Goal: Complete application form

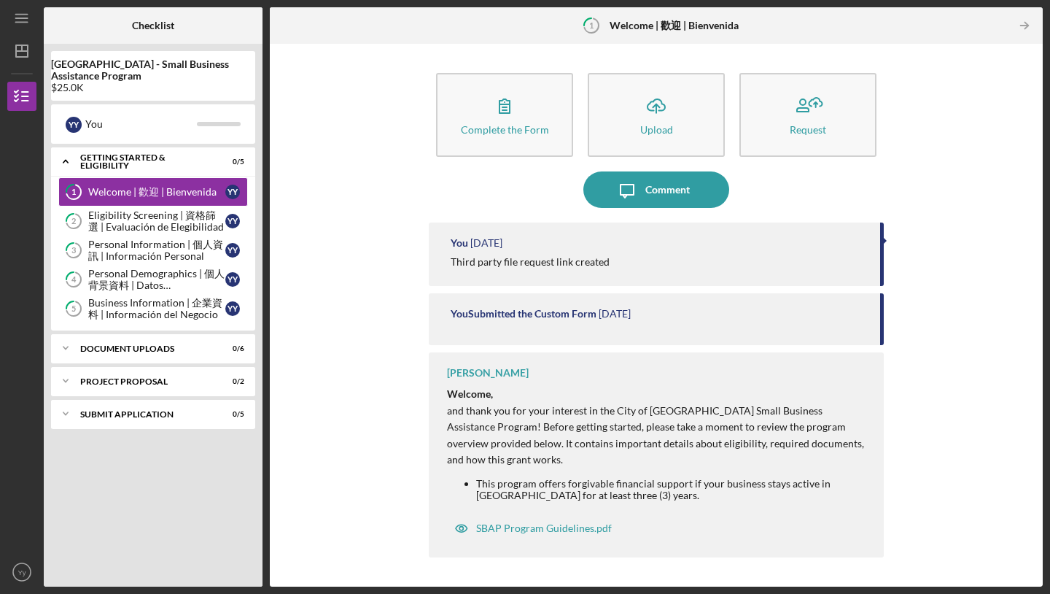
click at [543, 319] on div "You Submitted the Custom Form" at bounding box center [524, 314] width 146 height 12
click at [147, 346] on div "Document Uploads" at bounding box center [158, 348] width 157 height 9
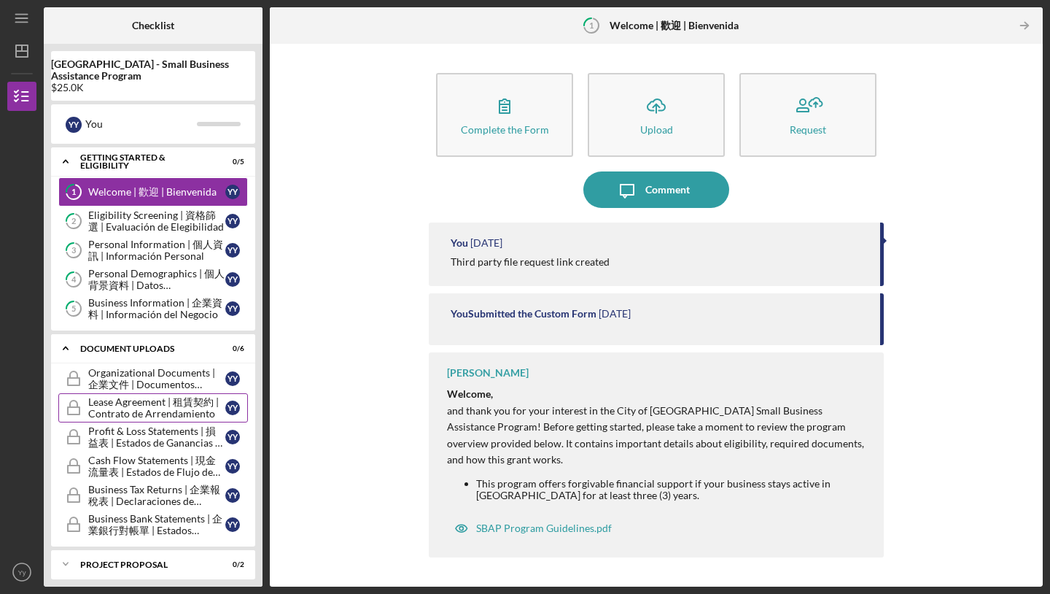
scroll to position [40, 0]
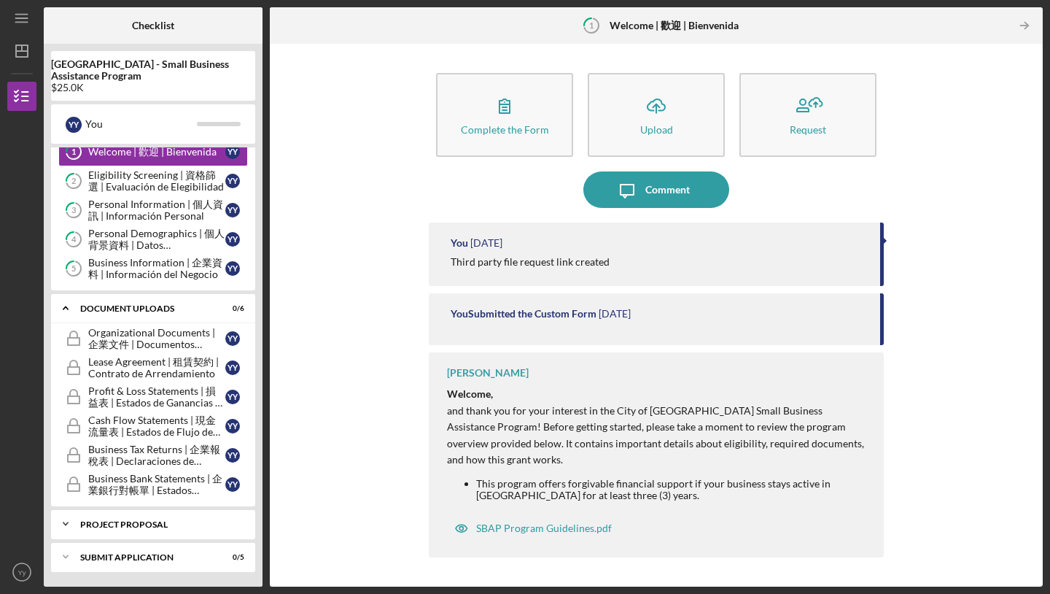
click at [125, 527] on div "Project Proposal" at bounding box center [158, 524] width 157 height 9
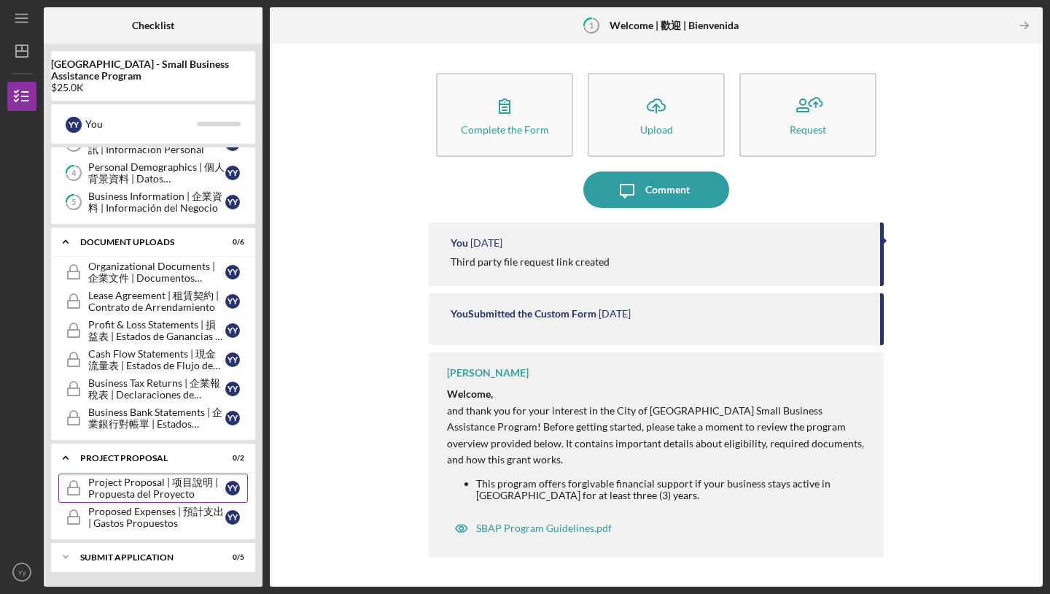
click at [178, 489] on div "Project Proposal | 项目說明 | Propuesta del Proyecto" at bounding box center [156, 487] width 137 height 23
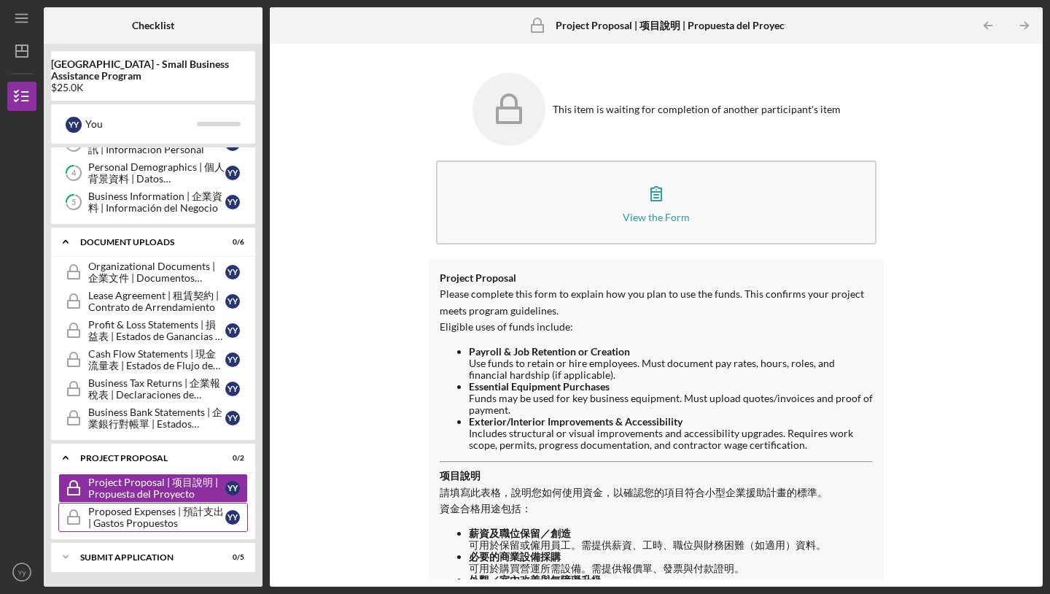
click at [160, 522] on div "Proposed Expenses | 預計支出 | Gastos Propuestos" at bounding box center [156, 516] width 137 height 23
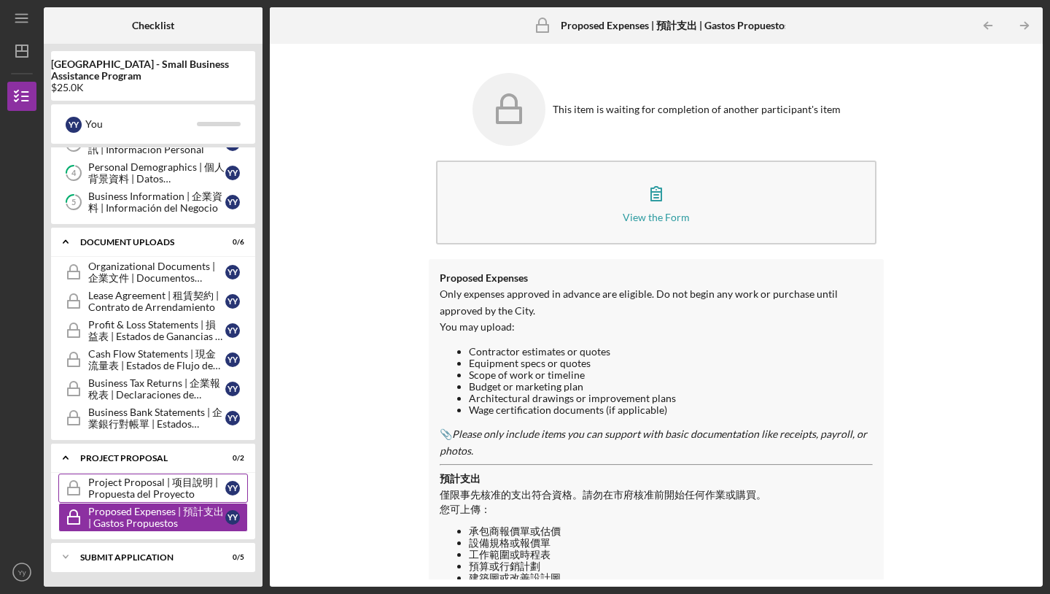
click at [171, 478] on div "Project Proposal | 项目說明 | Propuesta del Proyecto" at bounding box center [156, 487] width 137 height 23
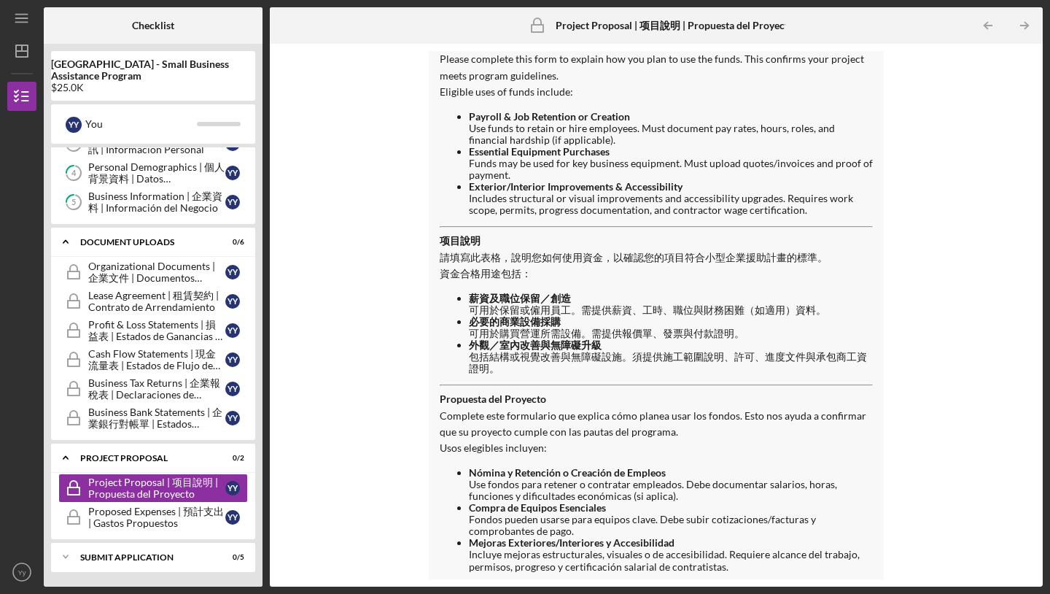
scroll to position [249, 0]
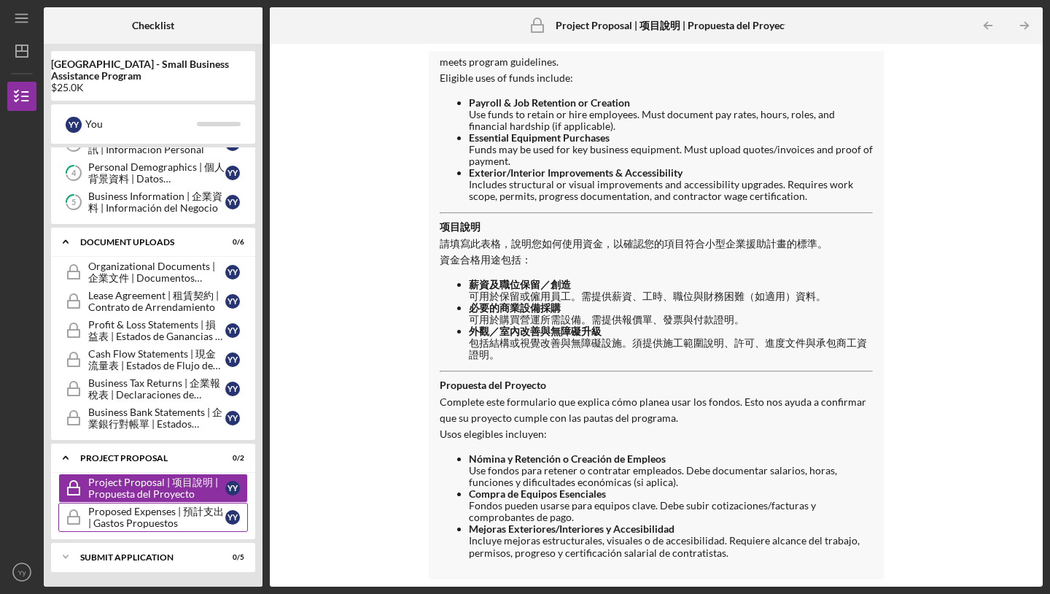
click at [133, 527] on div "Proposed Expenses | 預計支出 | Gastos Propuestos" at bounding box center [156, 516] width 137 height 23
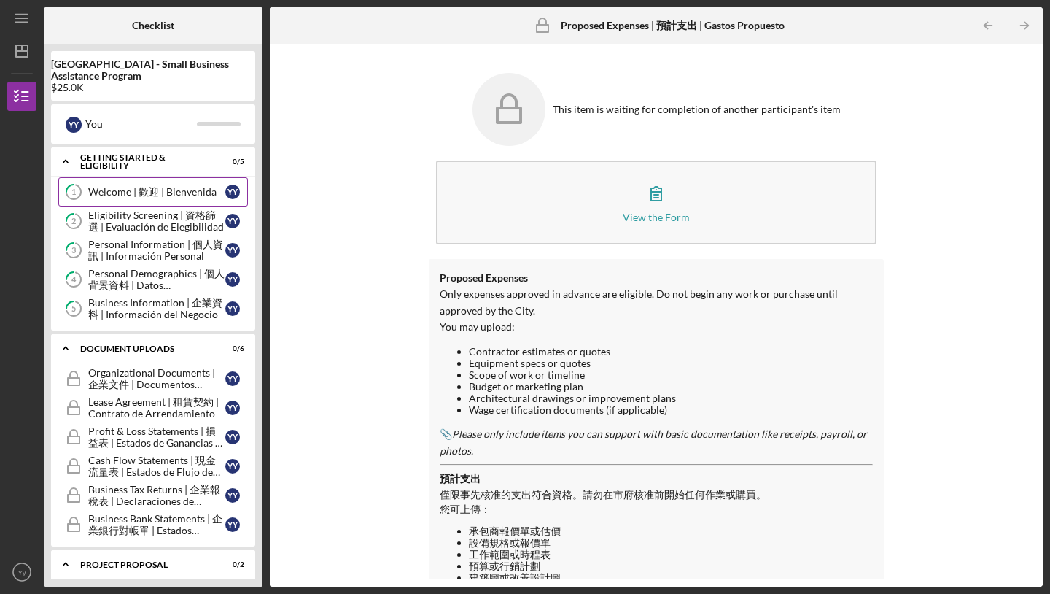
click at [125, 198] on link "1 Welcome | 歡迎 | [PERSON_NAME] Y y" at bounding box center [153, 191] width 190 height 29
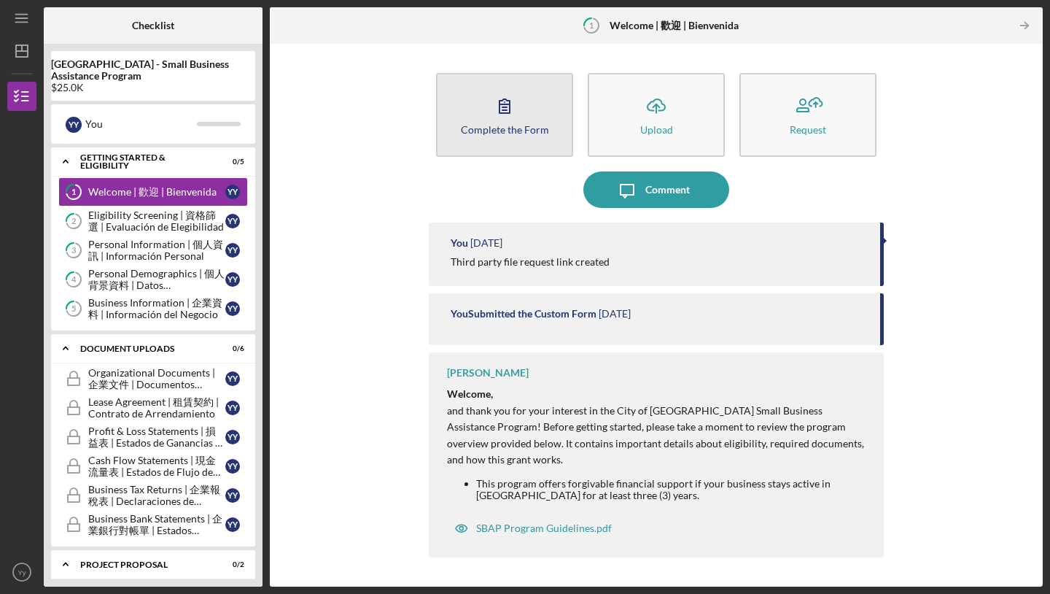
click at [522, 140] on button "Complete the Form Form" at bounding box center [504, 115] width 137 height 84
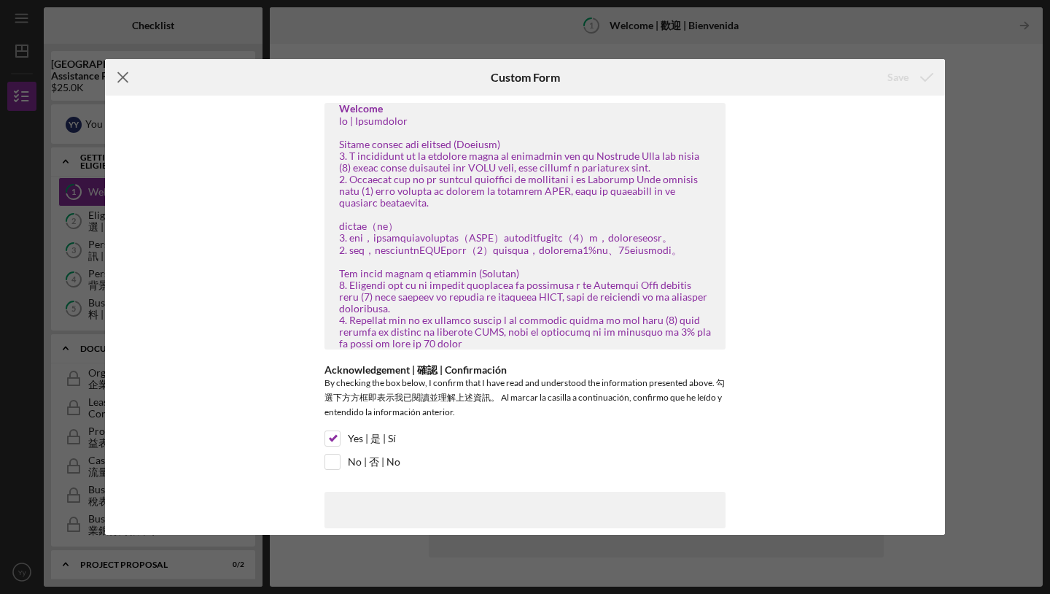
click at [121, 78] on line at bounding box center [122, 77] width 9 height 9
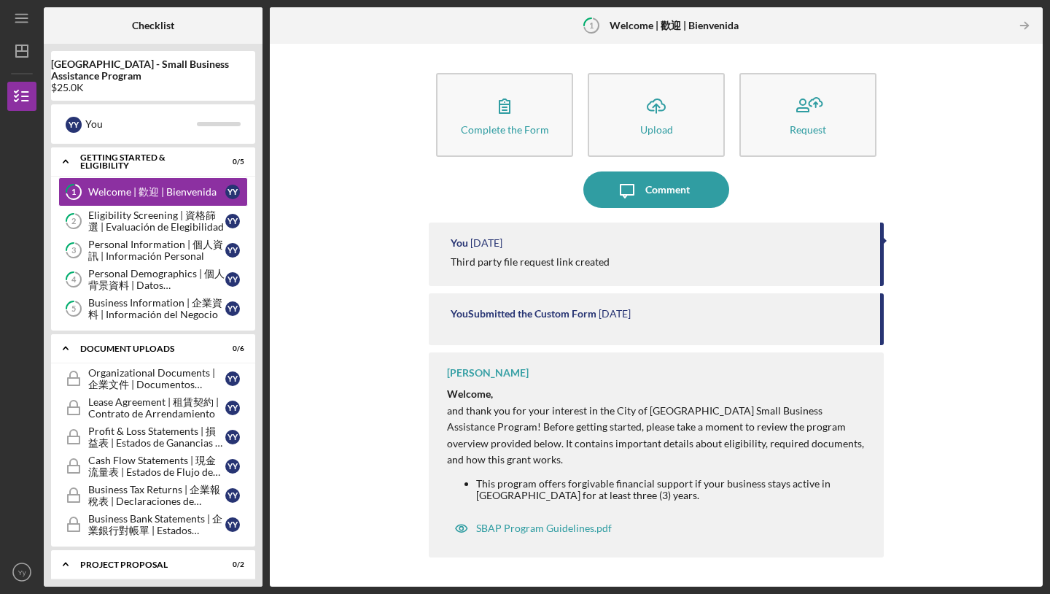
click at [313, 215] on div "Complete the Form Form Icon/Upload Upload Request Icon/Message Comment You [DAT…" at bounding box center [656, 315] width 759 height 528
click at [175, 376] on div "Organizational Documents | 企業文件 | Documentos Organizacionales" at bounding box center [156, 378] width 137 height 23
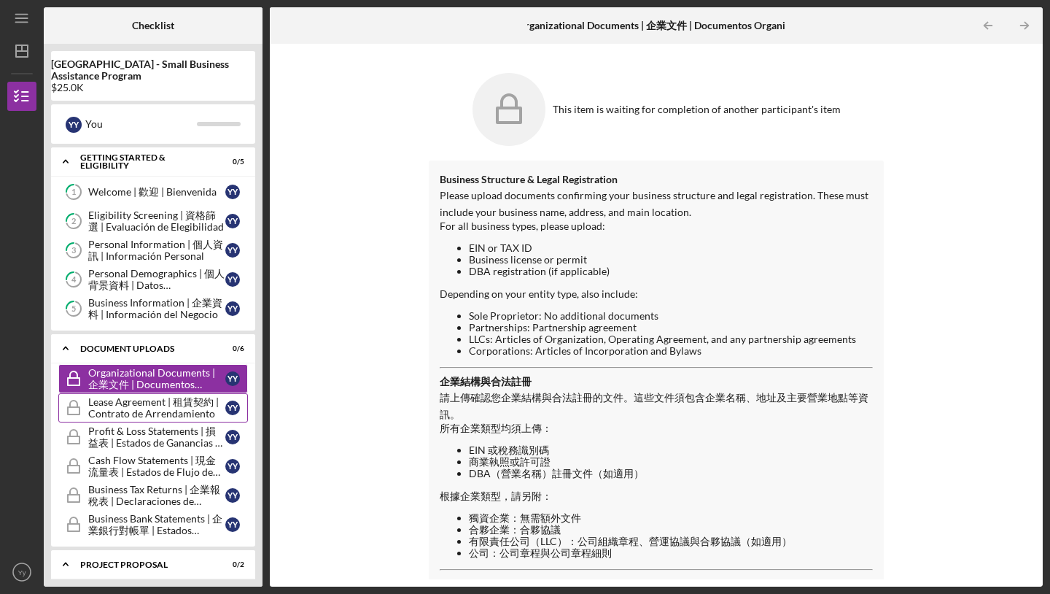
click at [134, 406] on div "Lease Agreement | 租賃契約 | Contrato de Arrendamiento" at bounding box center [156, 407] width 137 height 23
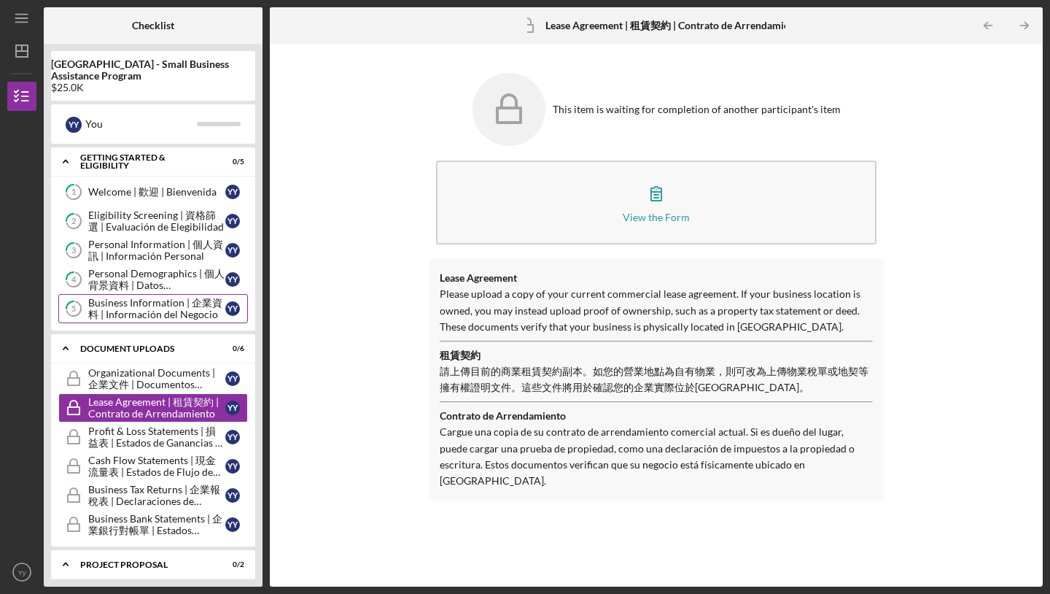
click at [166, 310] on div "Business Information | 企業資料 | Información del Negocio" at bounding box center [156, 308] width 137 height 23
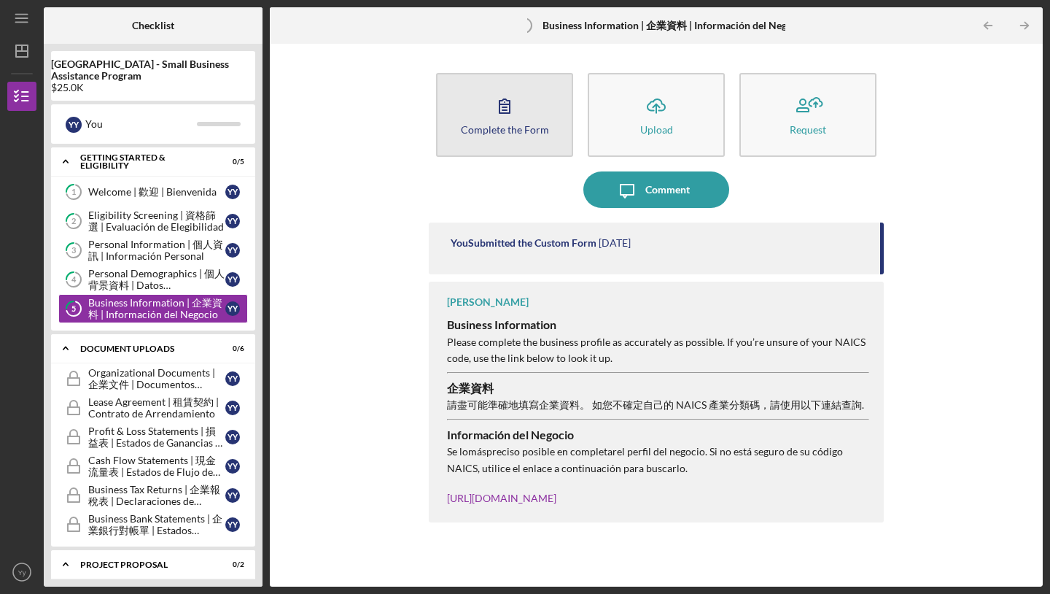
click at [492, 106] on icon "button" at bounding box center [505, 106] width 36 height 36
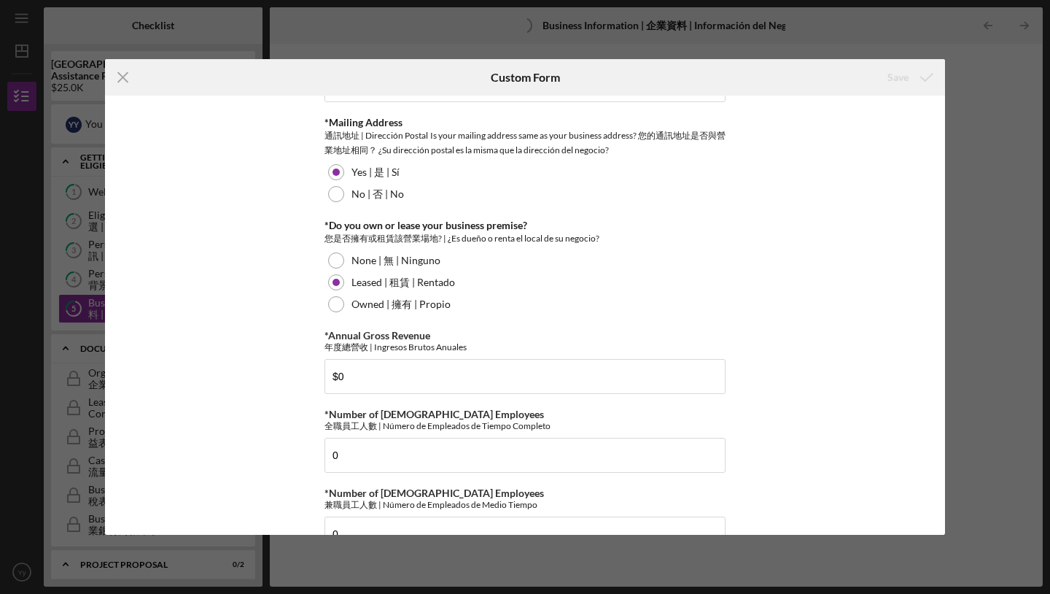
scroll to position [1387, 0]
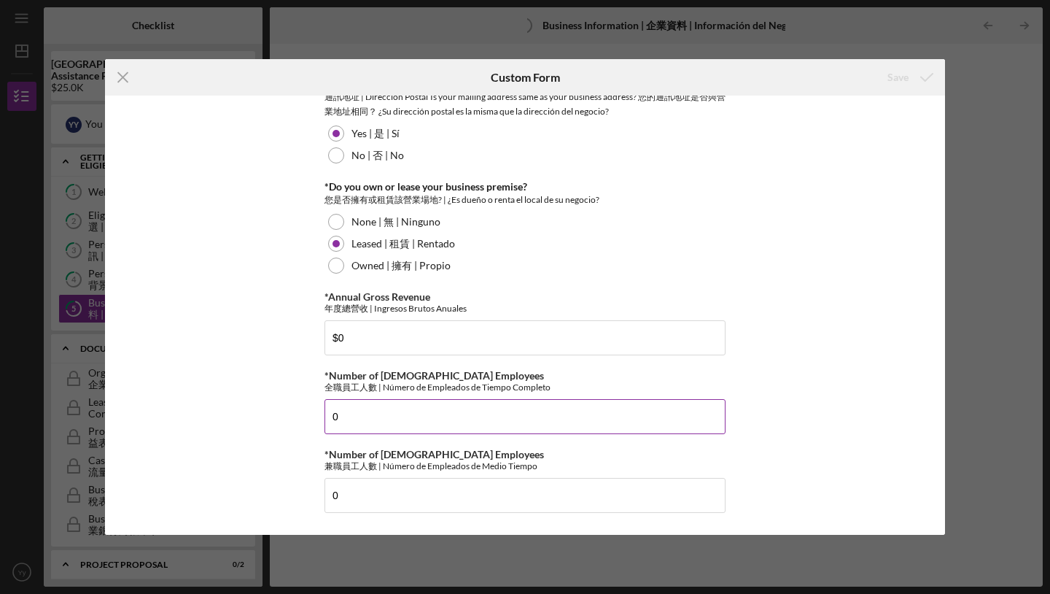
click at [342, 425] on input "0" at bounding box center [525, 416] width 401 height 35
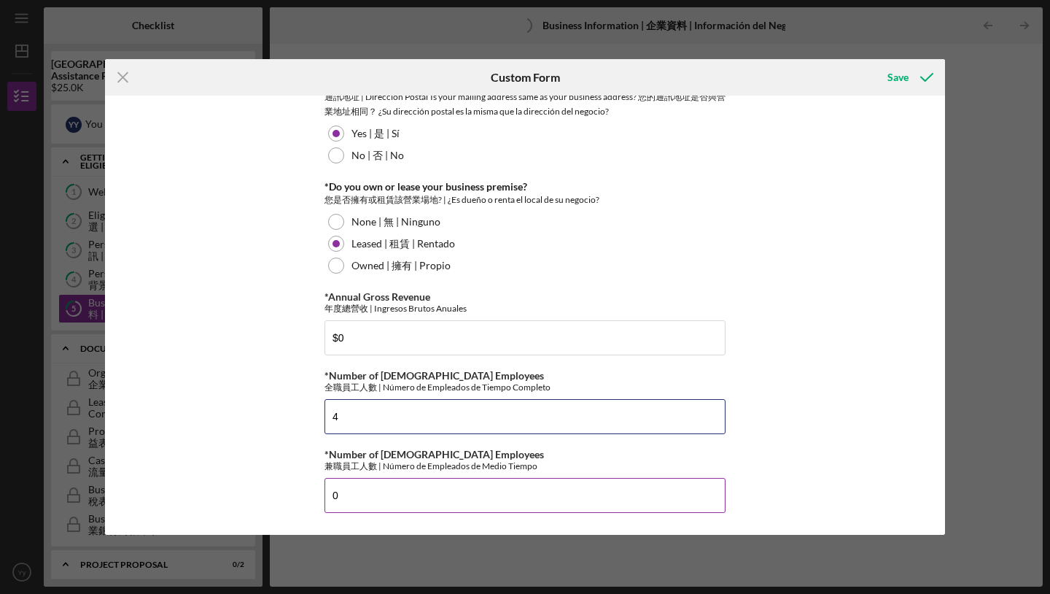
type input "4"
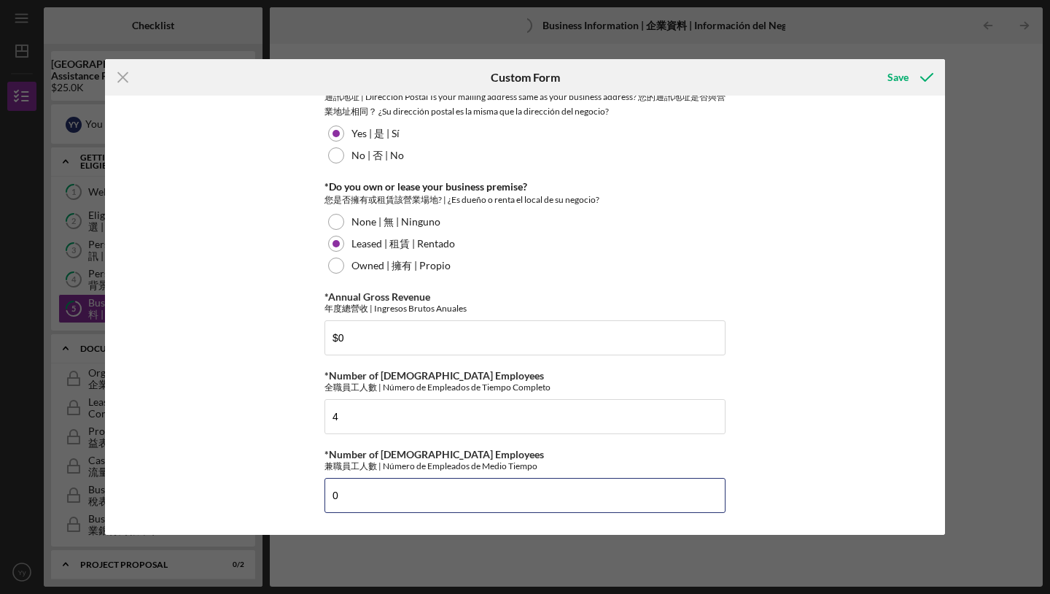
drag, startPoint x: 364, startPoint y: 496, endPoint x: 308, endPoint y: 492, distance: 56.3
click at [309, 493] on div "*Business Name 業名稱 | Nombre del Negocio [PERSON_NAME] LAN DBA (If Applicable) 營…" at bounding box center [525, 315] width 840 height 438
type input "5"
click at [857, 376] on div "*Business Name 業名稱 | Nombre del Negocio [PERSON_NAME] LAN DBA (If Applicable) 營…" at bounding box center [525, 315] width 840 height 438
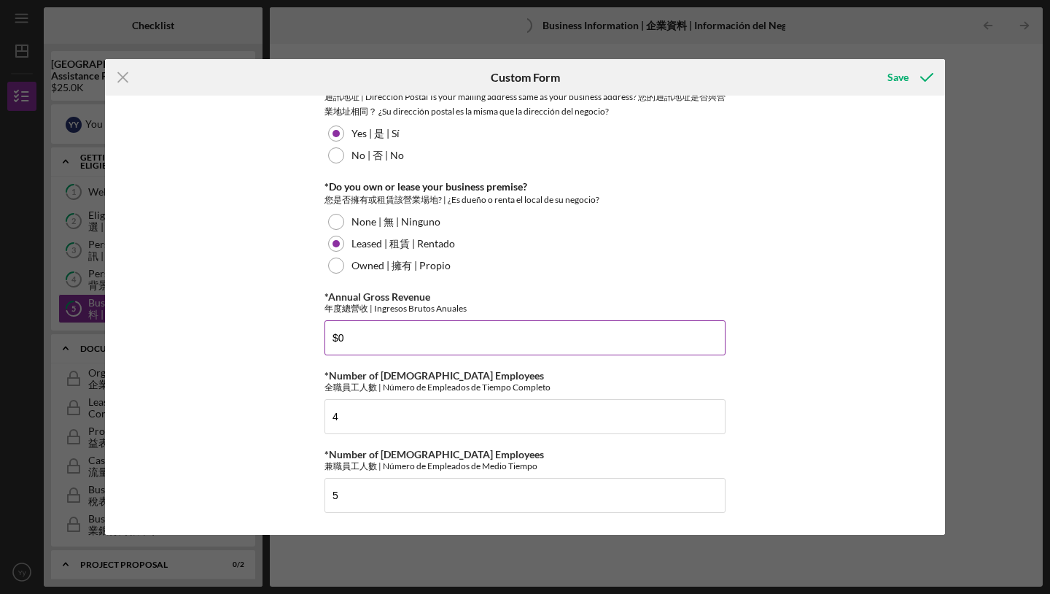
click at [407, 346] on input "$0" at bounding box center [525, 337] width 401 height 35
paste input ",355,292"
click at [345, 341] on input "$0,355,292" at bounding box center [525, 337] width 401 height 35
type input "$355,292"
click at [635, 205] on div "您是否擁有或租賃該營業場地? | ¿Es dueño o renta el local de su negocio?" at bounding box center [525, 200] width 401 height 15
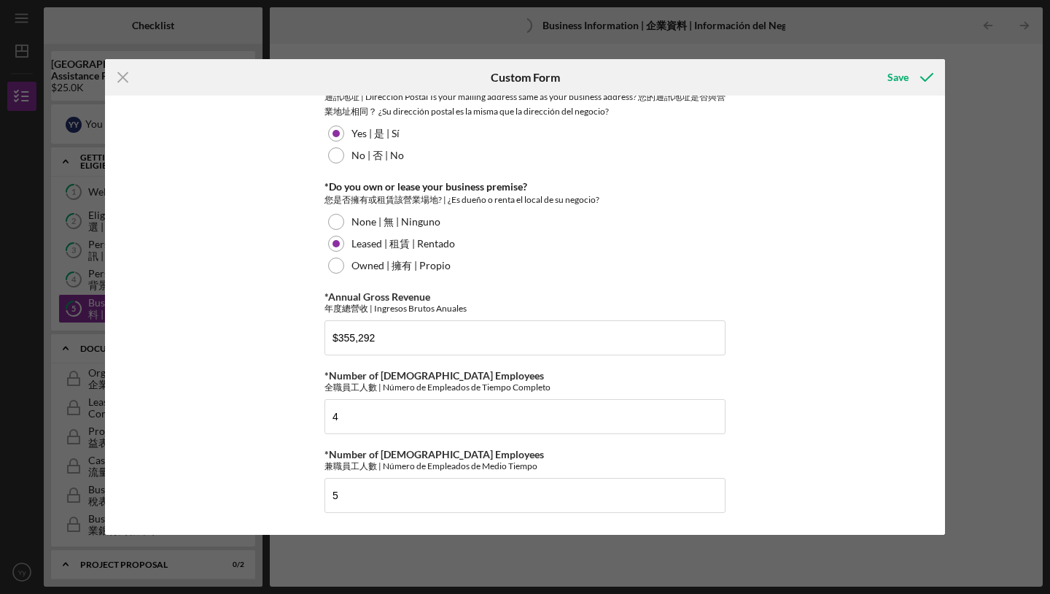
click at [848, 269] on div "*Business Name 業名稱 | Nombre del Negocio [PERSON_NAME] LAN DBA (If Applicable) 營…" at bounding box center [525, 315] width 840 height 438
click at [900, 77] on div "Save" at bounding box center [898, 77] width 21 height 29
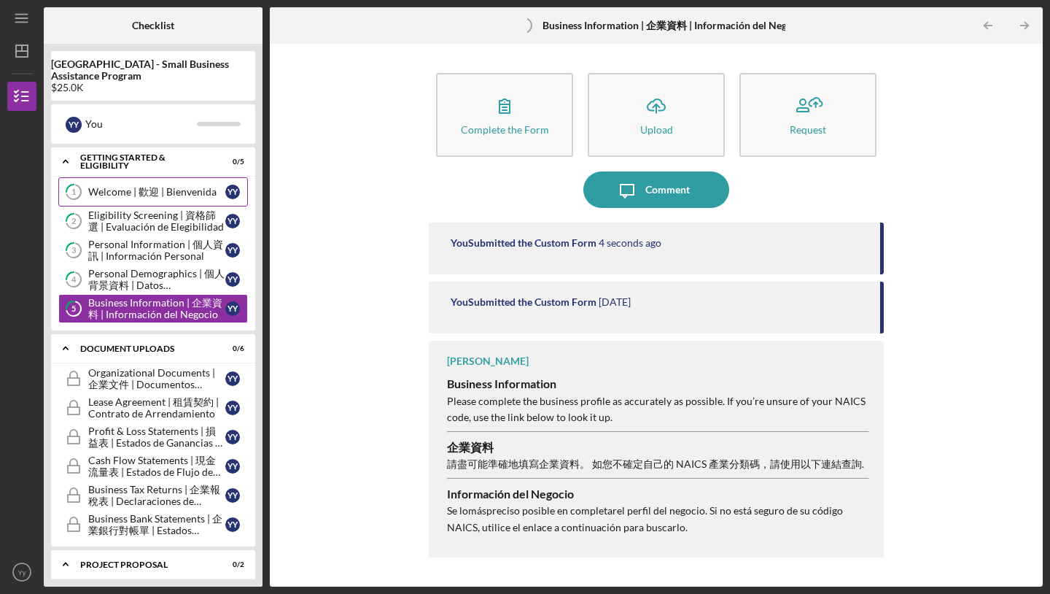
click at [161, 190] on div "Welcome | 歡迎 | Bienvenida" at bounding box center [156, 192] width 137 height 12
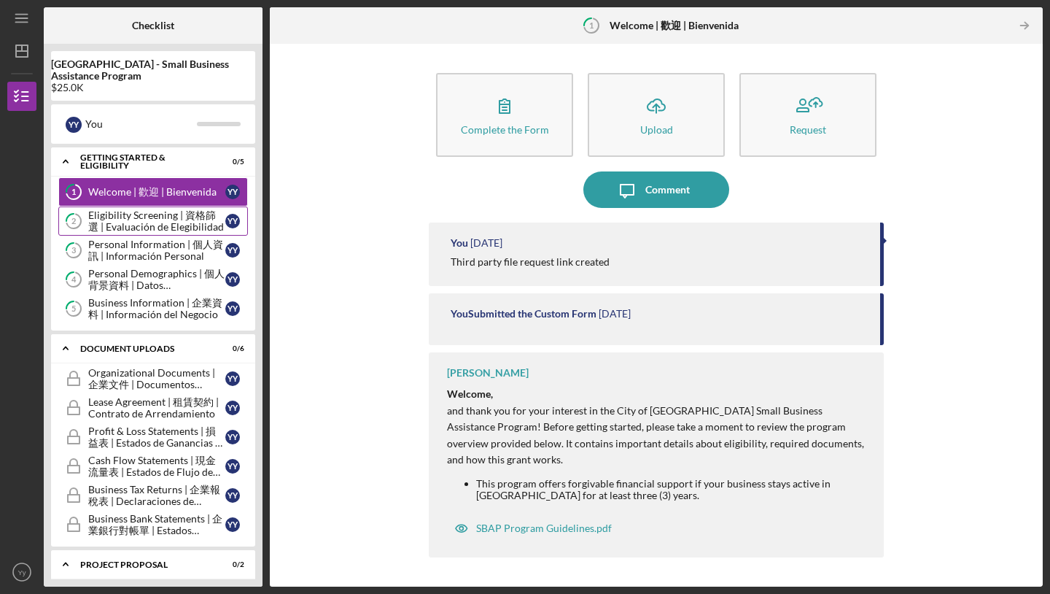
click at [156, 218] on div "Eligibility Screening | 資格篩選 | Evaluación de Elegibilidad" at bounding box center [156, 220] width 137 height 23
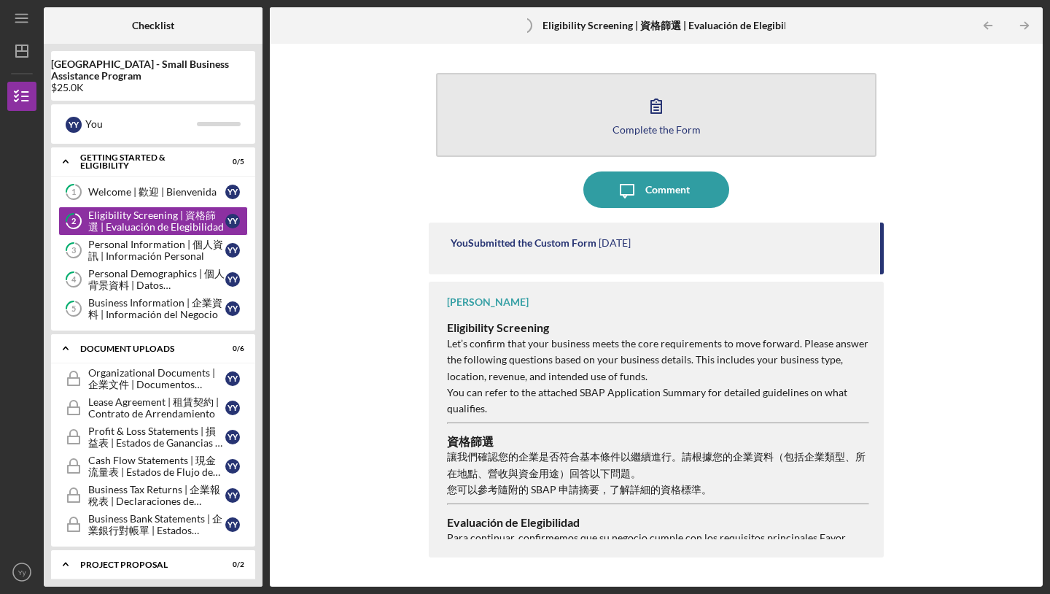
click at [633, 124] on div "Complete the Form" at bounding box center [657, 129] width 88 height 11
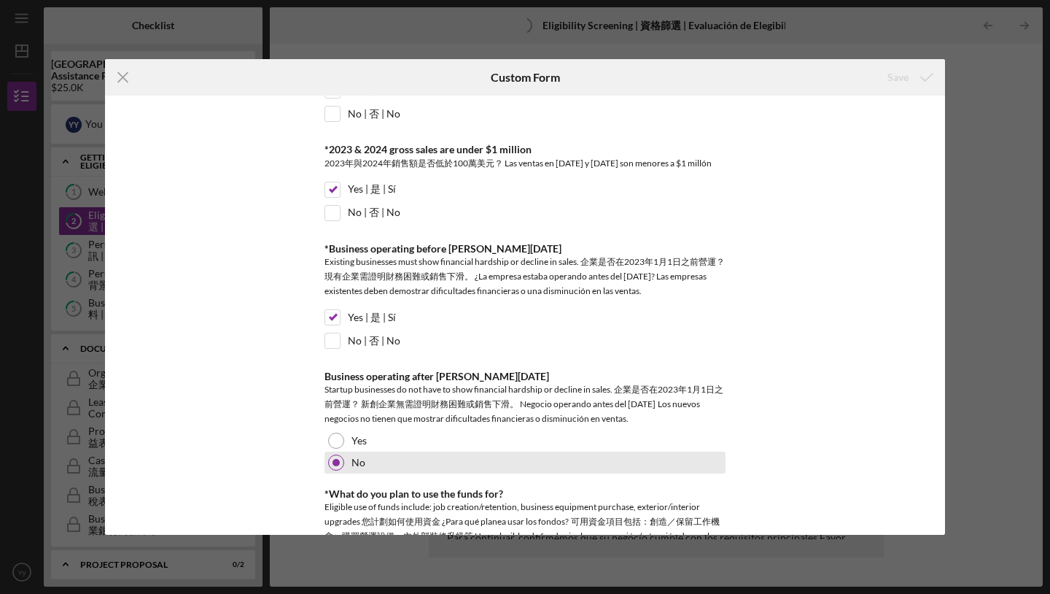
scroll to position [597, 0]
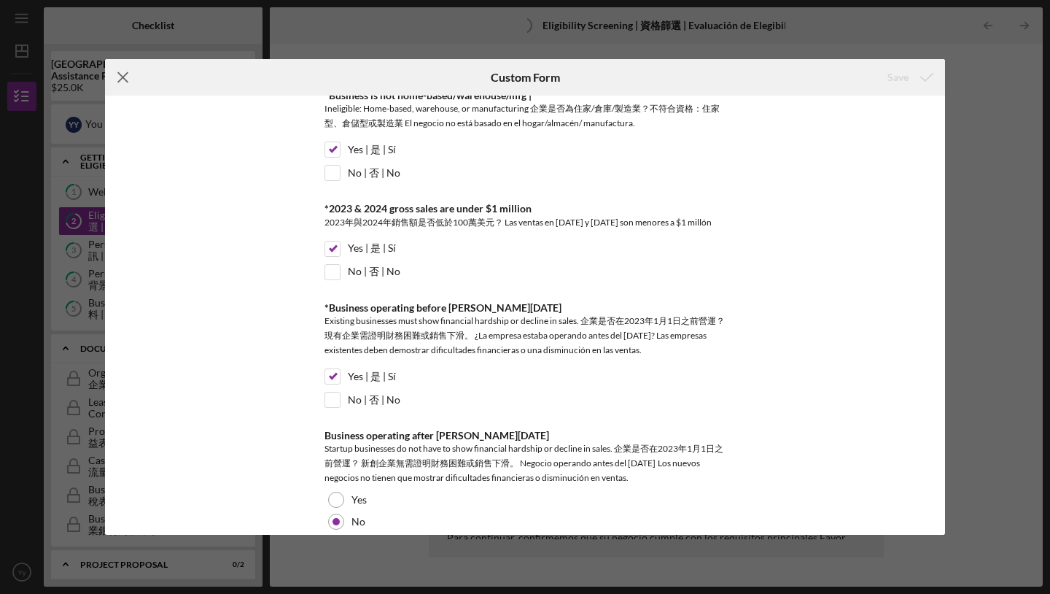
click at [118, 85] on icon "Icon/Menu Close" at bounding box center [123, 77] width 36 height 36
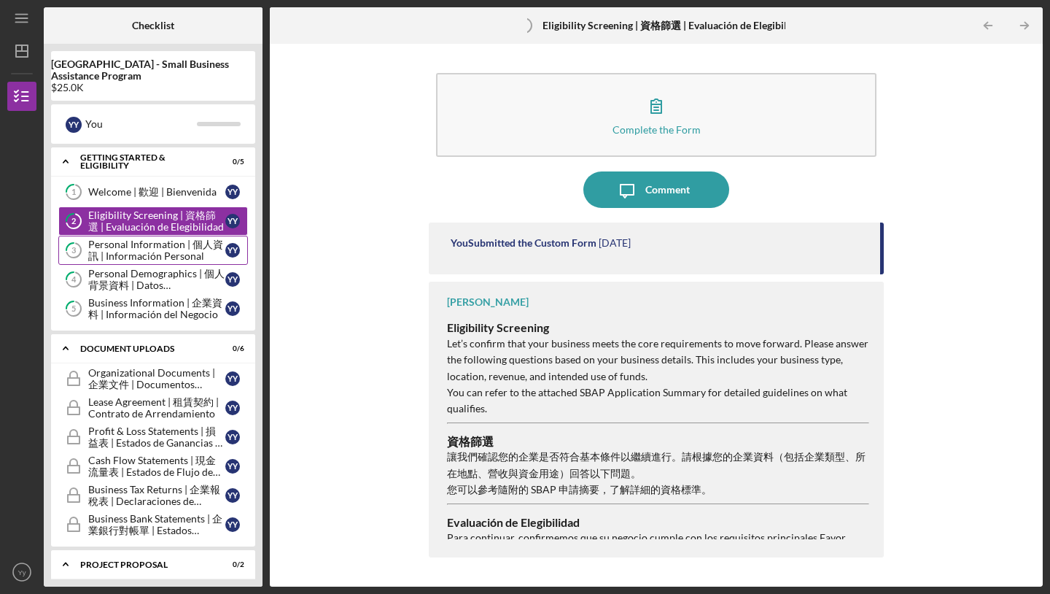
click at [171, 253] on div "Personal Information | 個人資訊 | Información Personal" at bounding box center [156, 250] width 137 height 23
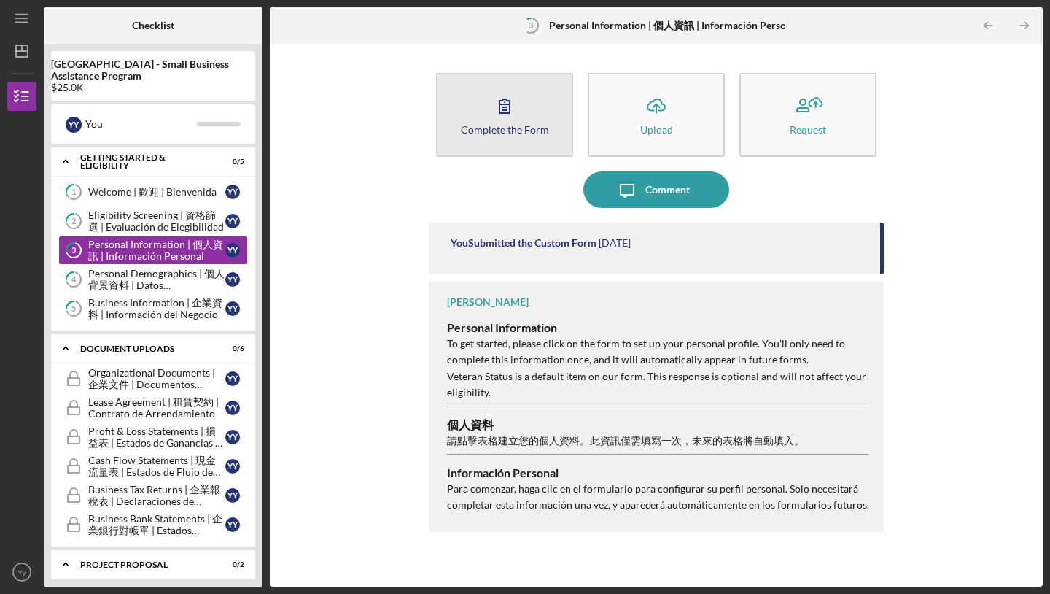
click at [492, 120] on icon "button" at bounding box center [505, 106] width 36 height 36
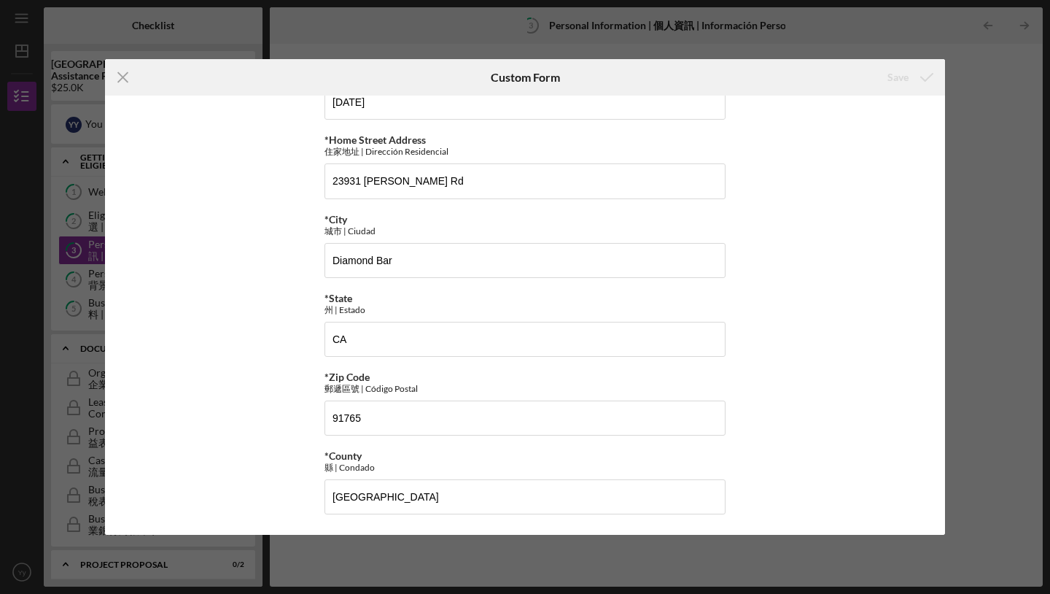
scroll to position [365, 0]
click at [128, 74] on icon "Icon/Menu Close" at bounding box center [123, 77] width 36 height 36
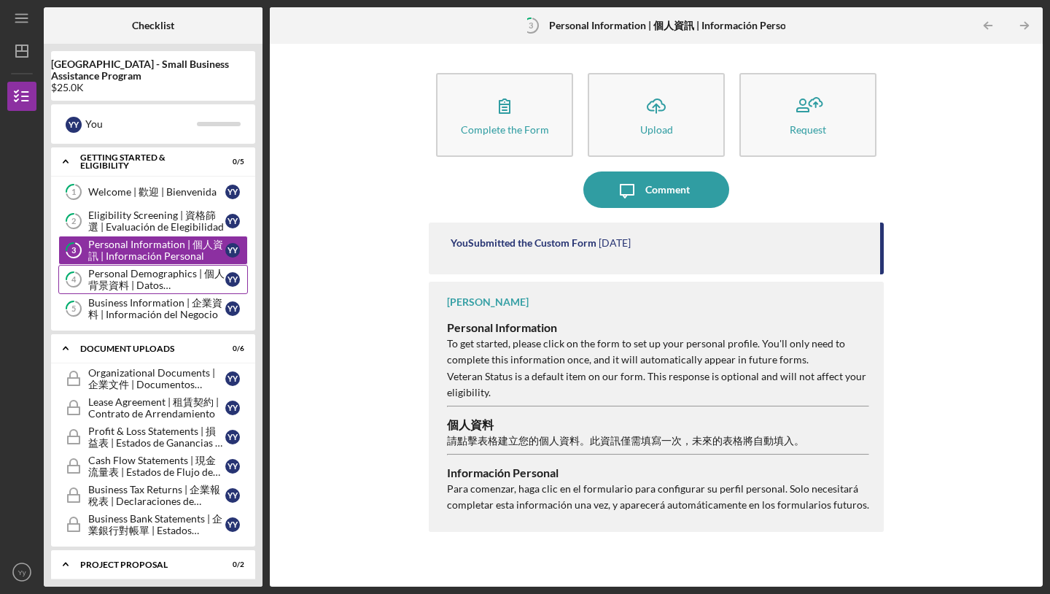
click at [119, 283] on div "Personal Demographics | 個人背景資料 | Datos Demográficos Personales" at bounding box center [156, 279] width 137 height 23
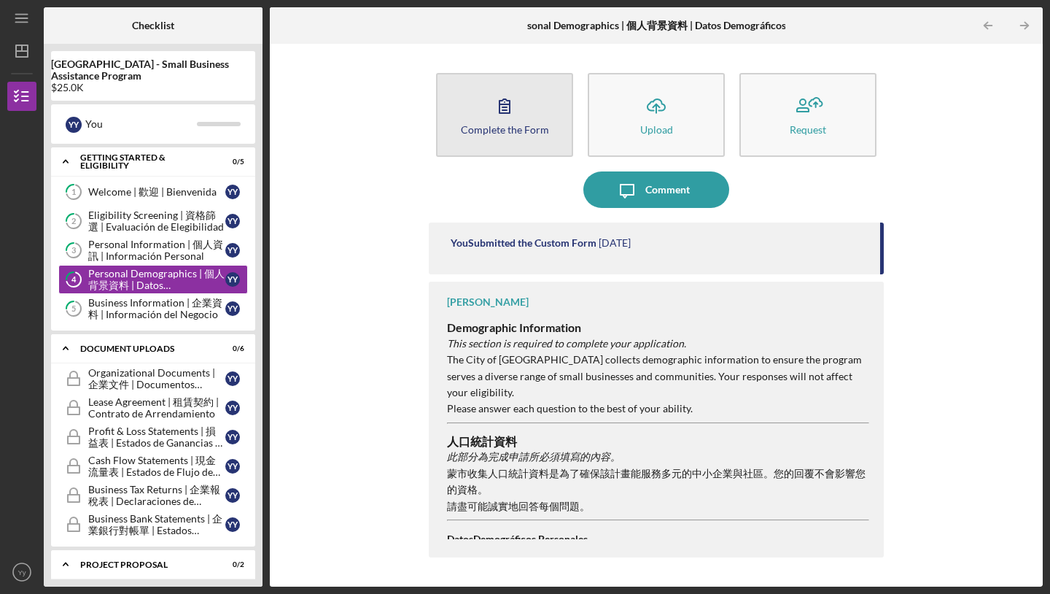
click at [532, 115] on button "Complete the Form Form" at bounding box center [504, 115] width 137 height 84
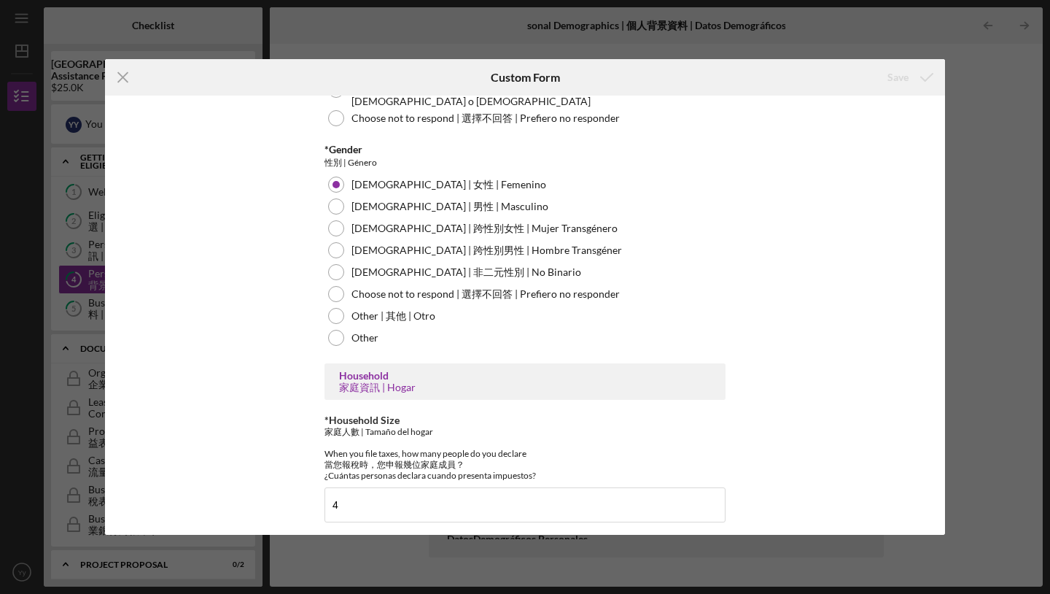
scroll to position [498, 0]
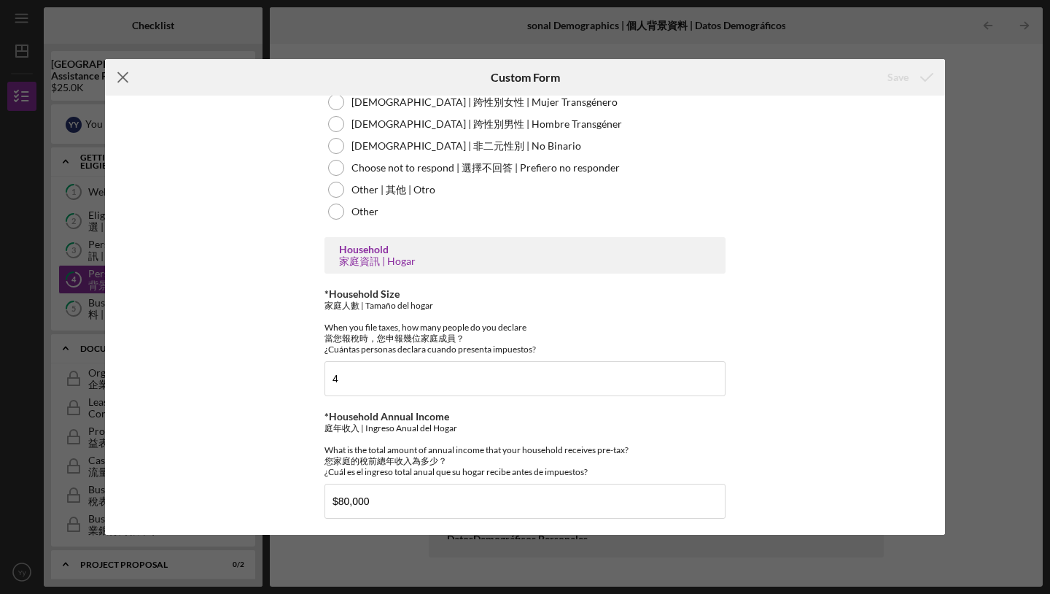
click at [127, 77] on icon "Icon/Menu Close" at bounding box center [123, 77] width 36 height 36
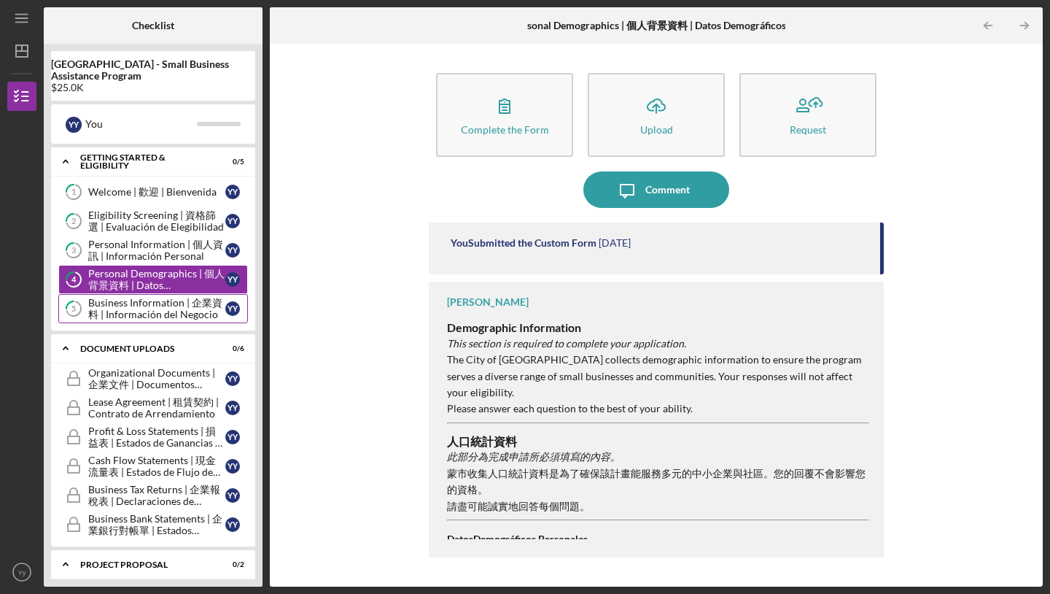
click at [163, 311] on div "Business Information | 企業資料 | Información del Negocio" at bounding box center [156, 308] width 137 height 23
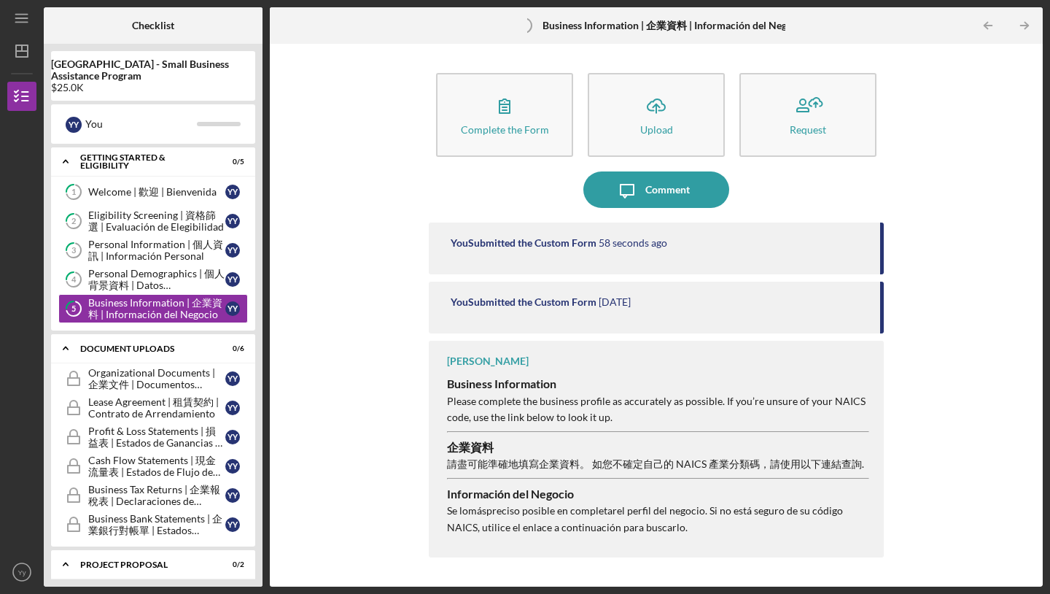
click at [480, 71] on div "Complete the Form Form Icon/Upload Upload Request" at bounding box center [656, 115] width 455 height 98
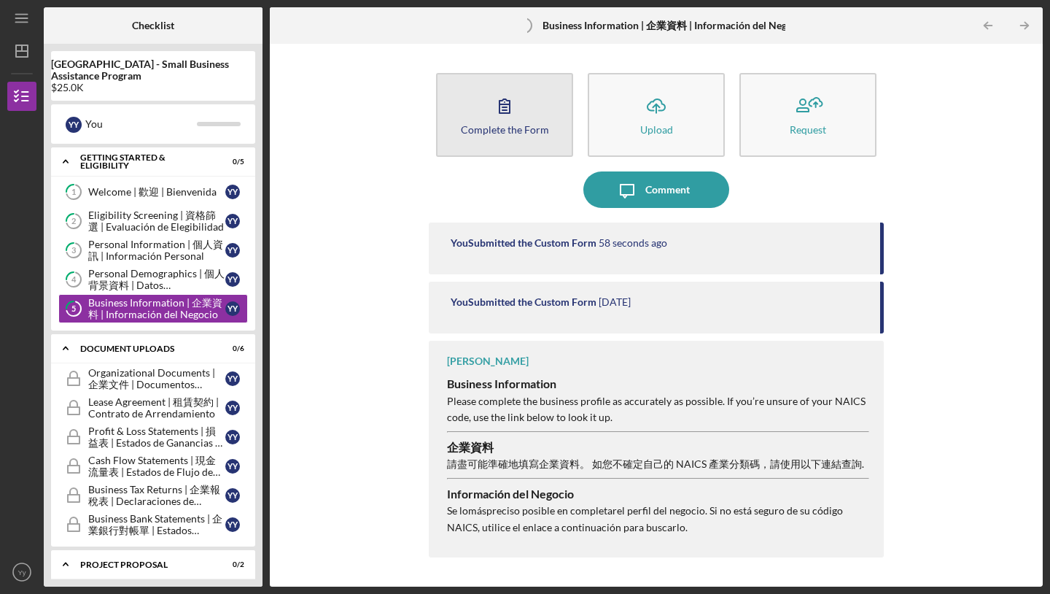
click at [490, 150] on button "Complete the Form Form" at bounding box center [504, 115] width 137 height 84
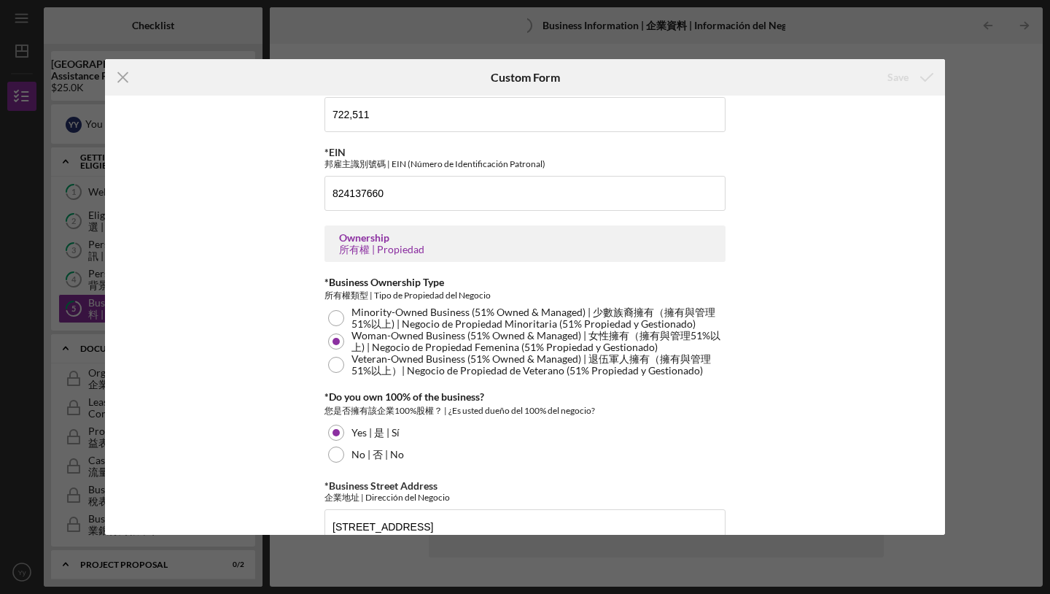
scroll to position [603, 0]
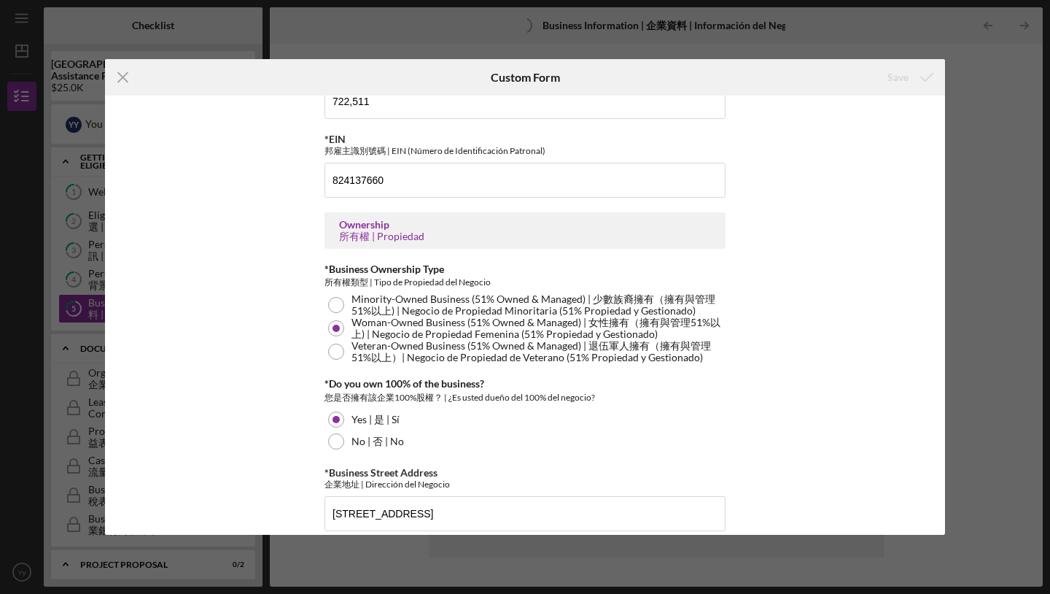
click at [952, 152] on div "Icon/Menu Close Custom Form Save *Business Name 業名稱 | Nombre del Negocio [PERSO…" at bounding box center [525, 297] width 1050 height 594
click at [751, 177] on div "*Business Name 業名稱 | Nombre del Negocio [PERSON_NAME] LAN DBA (If Applicable) 營…" at bounding box center [525, 315] width 840 height 438
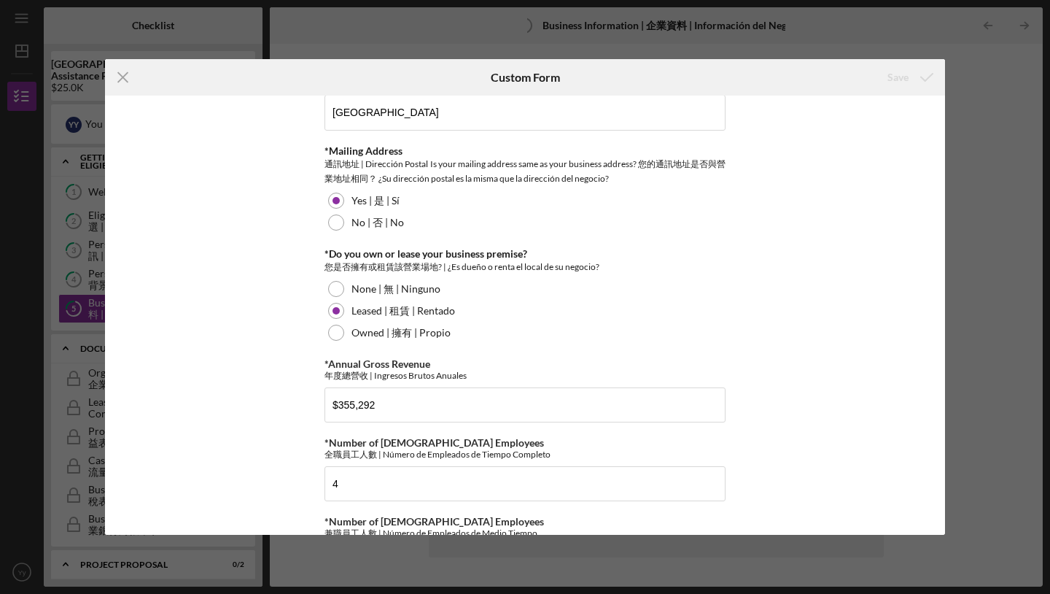
scroll to position [1387, 0]
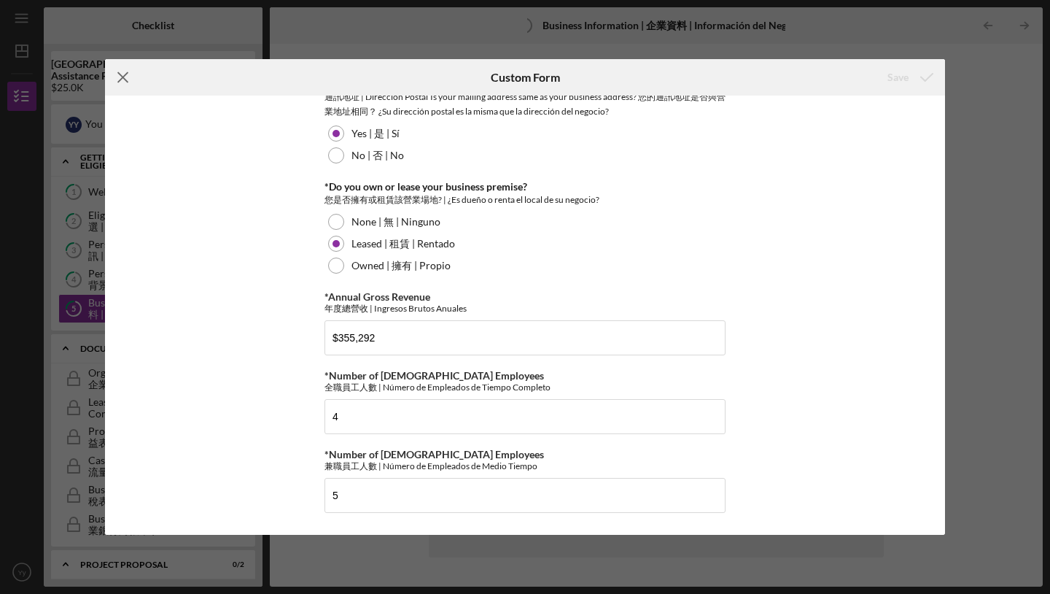
click at [120, 83] on icon "Icon/Menu Close" at bounding box center [123, 77] width 36 height 36
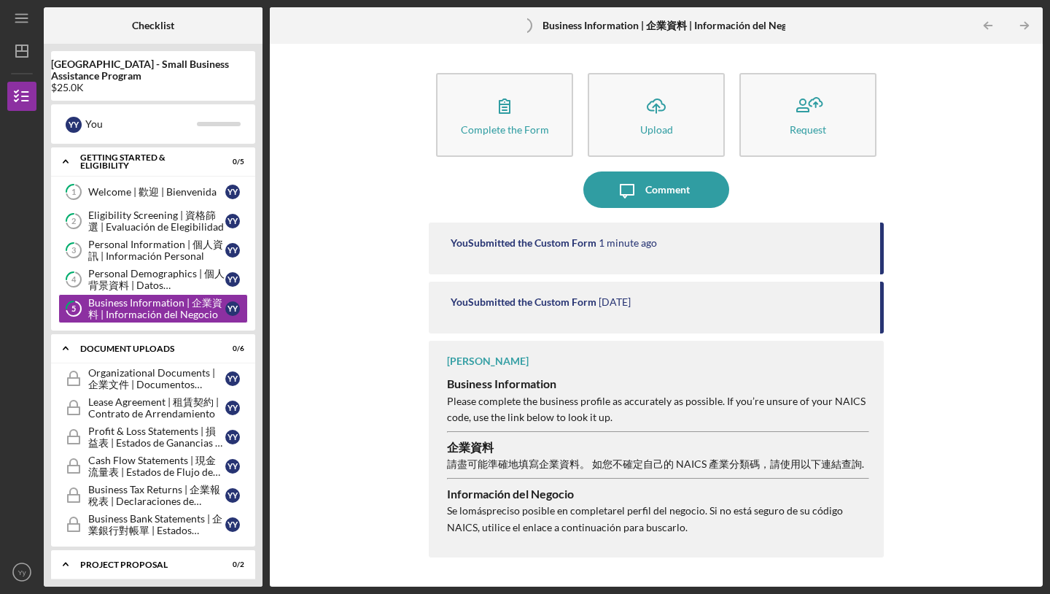
click at [303, 323] on div "Complete the Form Form Icon/Upload Upload Request Icon/Message Comment You Subm…" at bounding box center [656, 315] width 759 height 528
click at [219, 374] on div "Organizational Documents | 企業文件 | Documentos Organizacionales" at bounding box center [156, 378] width 137 height 23
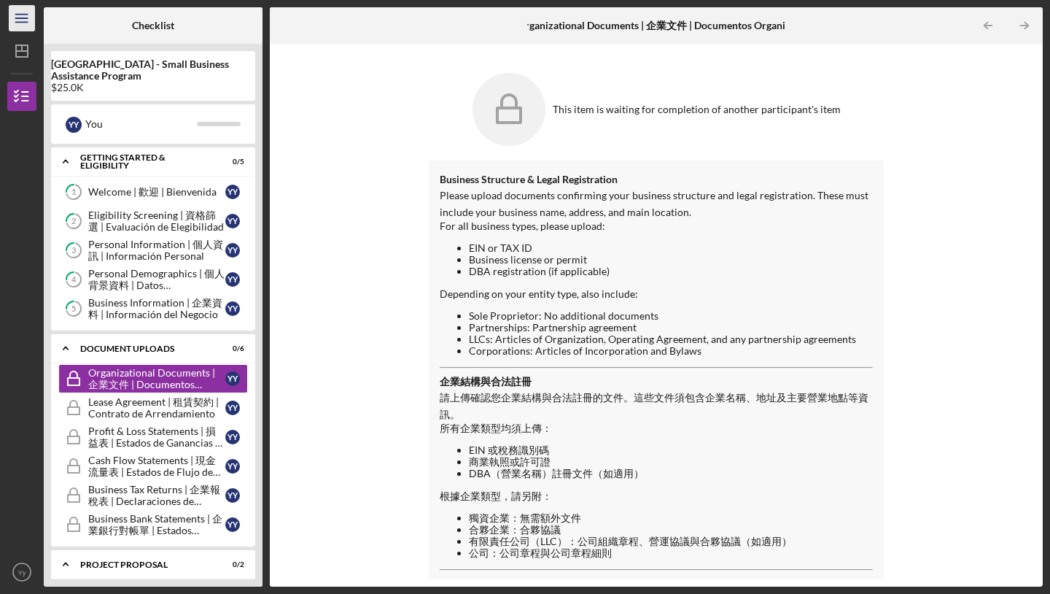
click at [25, 16] on icon "Icon/Menu" at bounding box center [22, 18] width 33 height 33
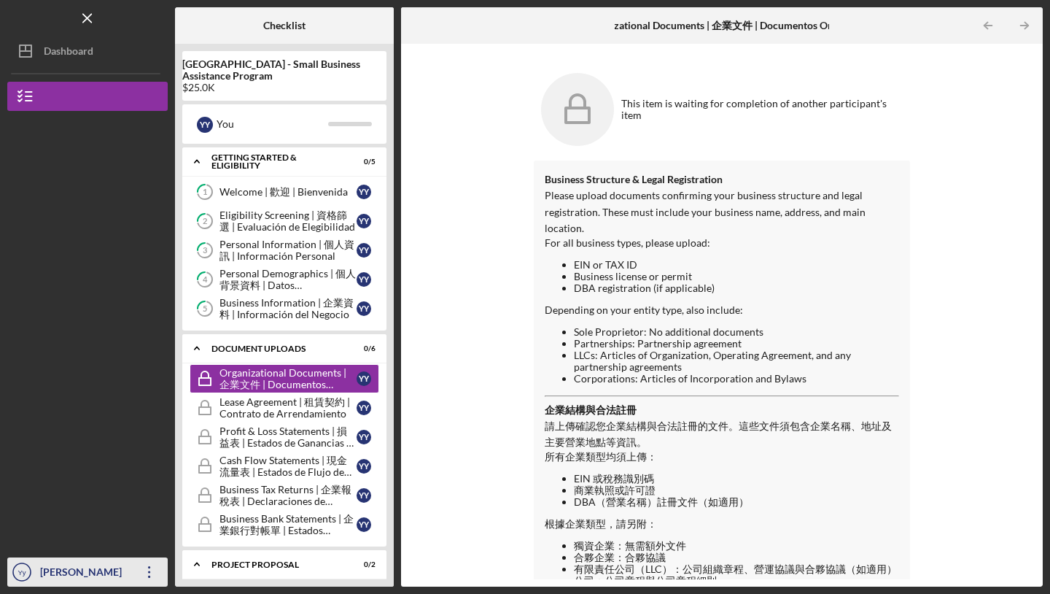
click at [91, 572] on div "[PERSON_NAME]" at bounding box center [83, 573] width 95 height 33
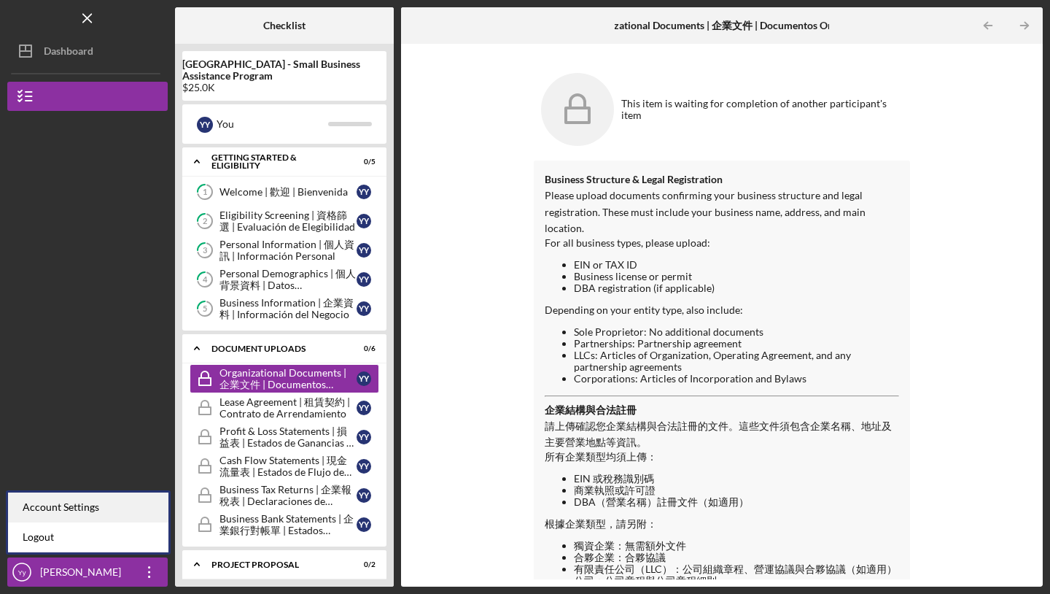
click at [117, 511] on div "Account Settings" at bounding box center [88, 507] width 160 height 30
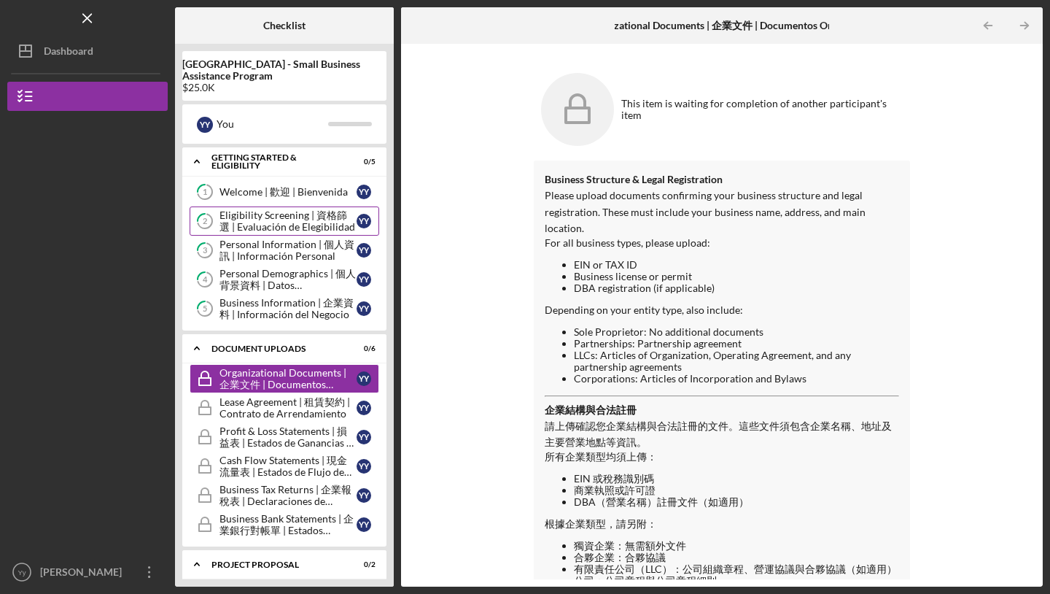
click at [295, 209] on div "Eligibility Screening | 資格篩選 | Evaluación de Elegibilidad" at bounding box center [288, 220] width 137 height 23
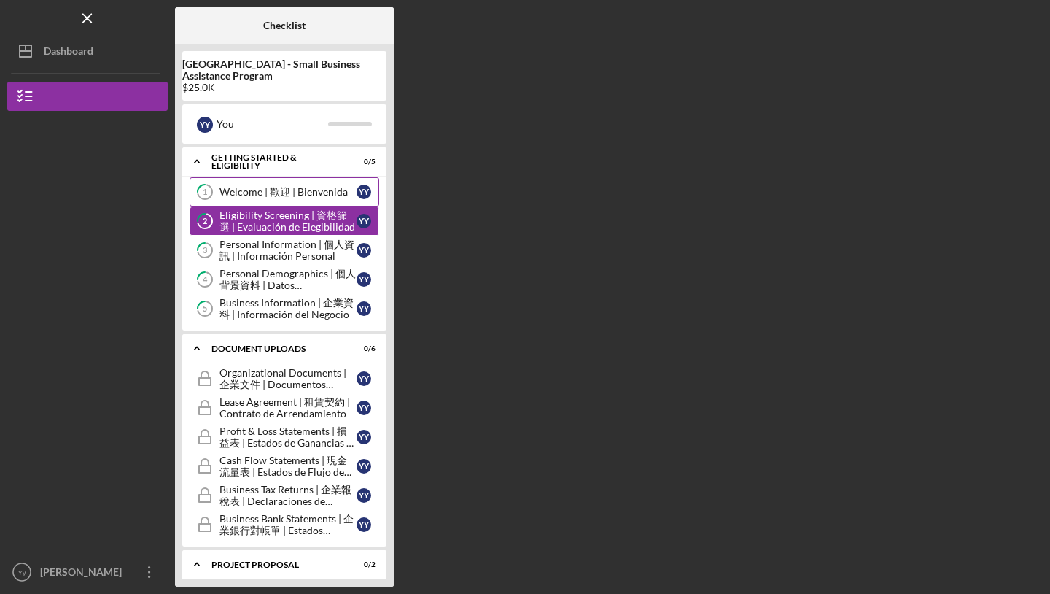
click at [304, 197] on div "Welcome | 歡迎 | Bienvenida" at bounding box center [288, 192] width 137 height 12
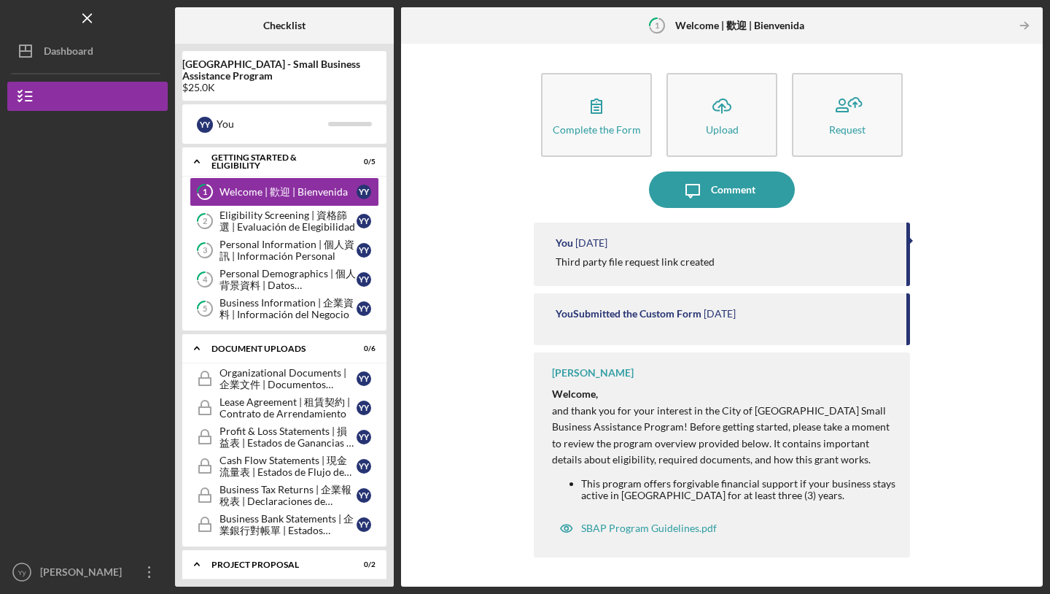
click at [718, 31] on b "Welcome | 歡迎 | Bienvenida" at bounding box center [739, 26] width 129 height 12
drag, startPoint x: 686, startPoint y: 26, endPoint x: 780, endPoint y: 33, distance: 93.7
click at [779, 33] on div "1 Welcome | 歡迎 | Bienvenida" at bounding box center [722, 25] width 166 height 36
click at [926, 250] on div "Complete the Form Form Icon/Upload Upload Request Icon/Message Comment You [DAT…" at bounding box center [721, 315] width 627 height 528
click at [909, 311] on div "You Submitted the Custom Form [DATE]" at bounding box center [722, 319] width 376 height 52
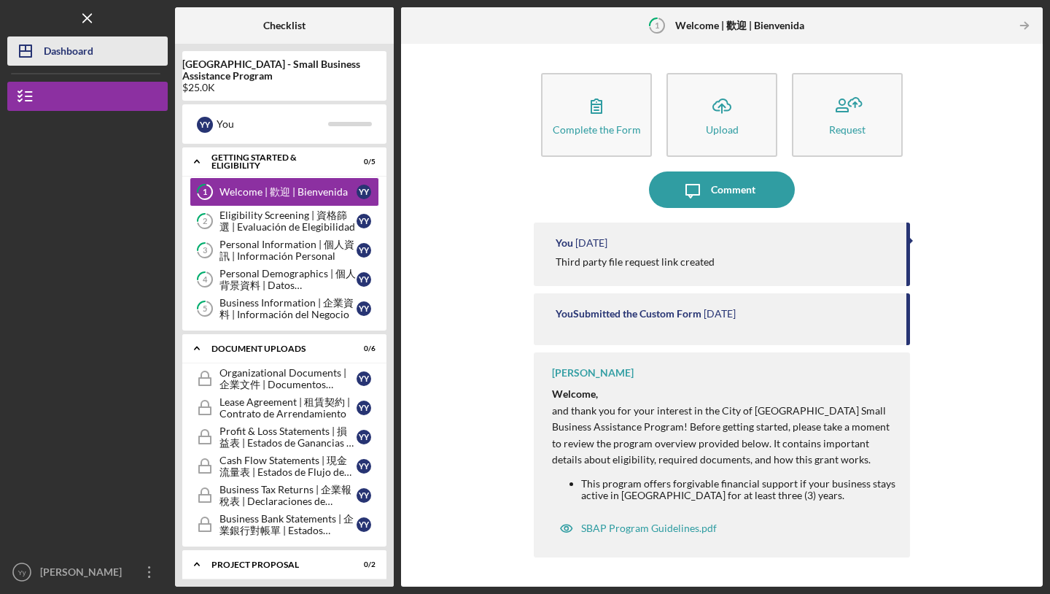
click at [92, 46] on div "Dashboard" at bounding box center [69, 52] width 50 height 33
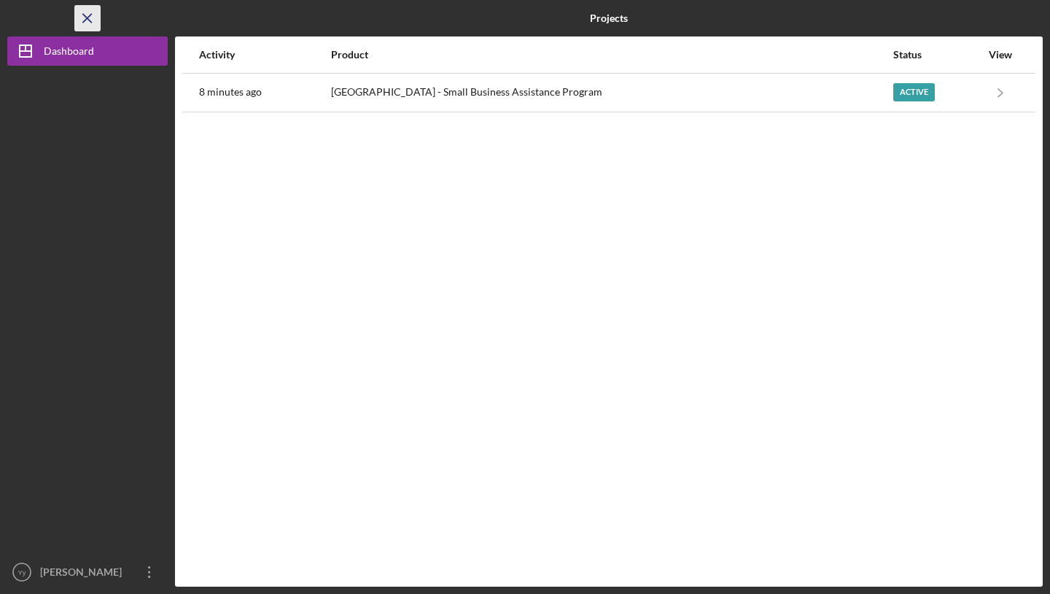
click at [89, 25] on icon "Icon/Menu Close" at bounding box center [87, 18] width 33 height 33
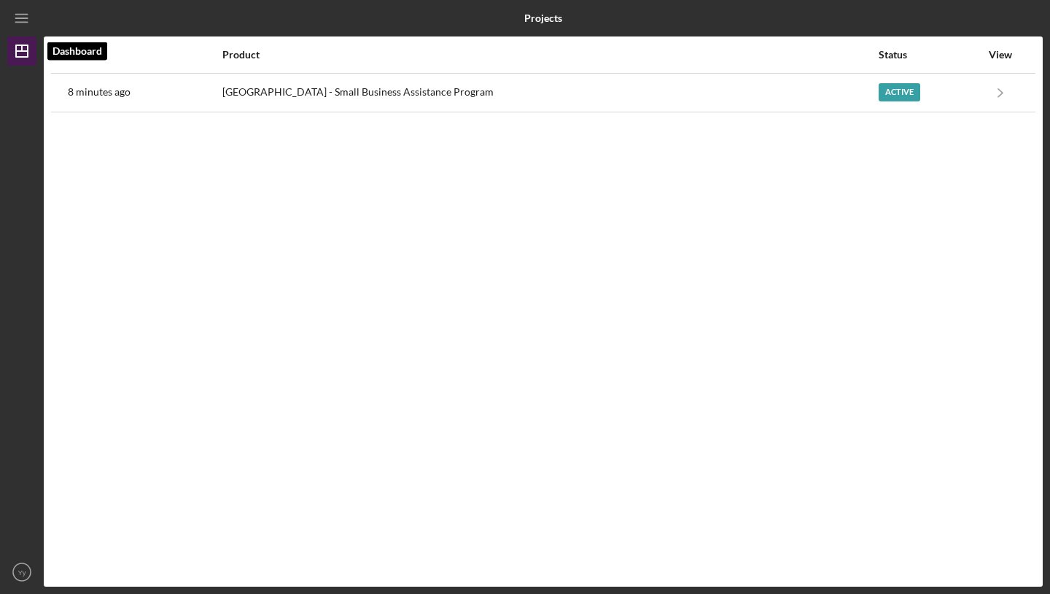
click at [21, 64] on icon "Icon/Dashboard" at bounding box center [22, 51] width 36 height 36
click at [18, 28] on icon "Icon/Menu" at bounding box center [22, 18] width 33 height 33
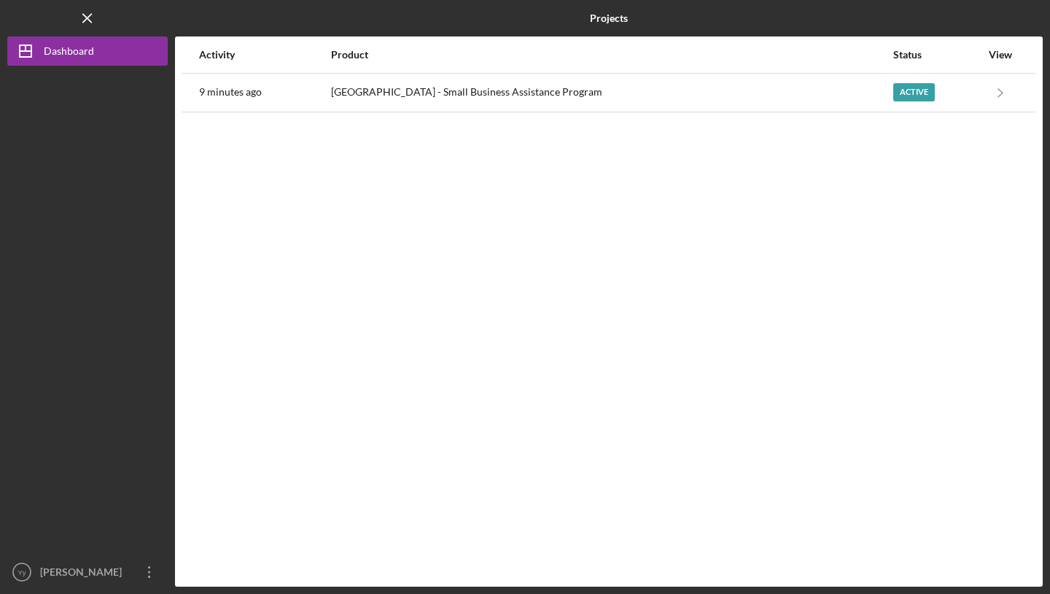
click at [204, 185] on div "Activity Product Status View 9 minutes ago [GEOGRAPHIC_DATA] - Small Business A…" at bounding box center [609, 311] width 868 height 550
click at [221, 237] on div "Activity Product Status View 9 minutes ago [GEOGRAPHIC_DATA] - Small Business A…" at bounding box center [609, 311] width 868 height 550
click at [259, 449] on div "Activity Product Status View 9 minutes ago [GEOGRAPHIC_DATA] - Small Business A…" at bounding box center [609, 311] width 868 height 550
click at [91, 31] on icon "Icon/Menu Close" at bounding box center [87, 18] width 33 height 33
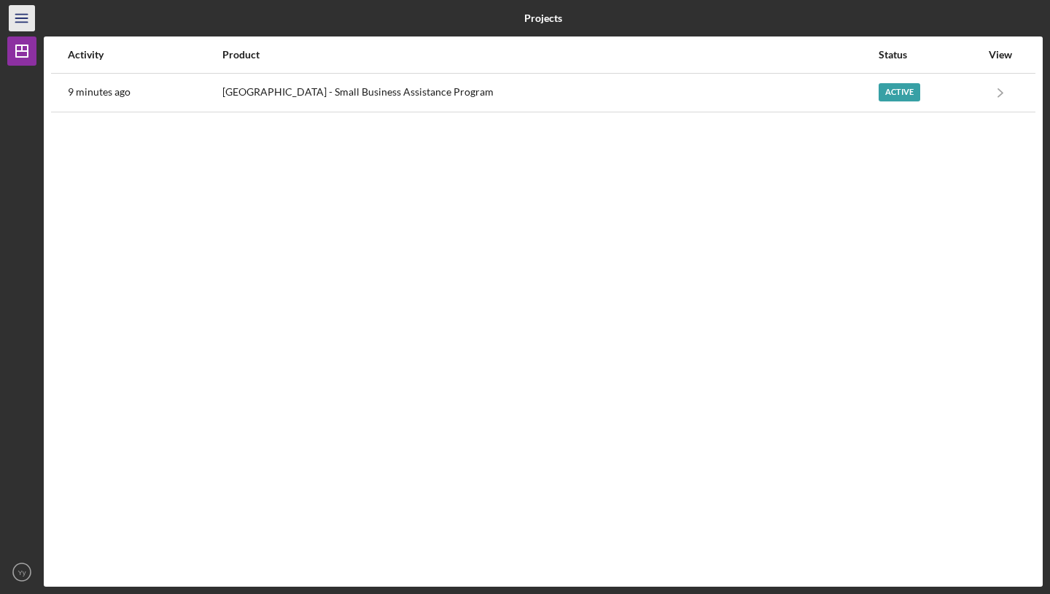
click at [13, 24] on icon "Icon/Menu" at bounding box center [22, 18] width 33 height 33
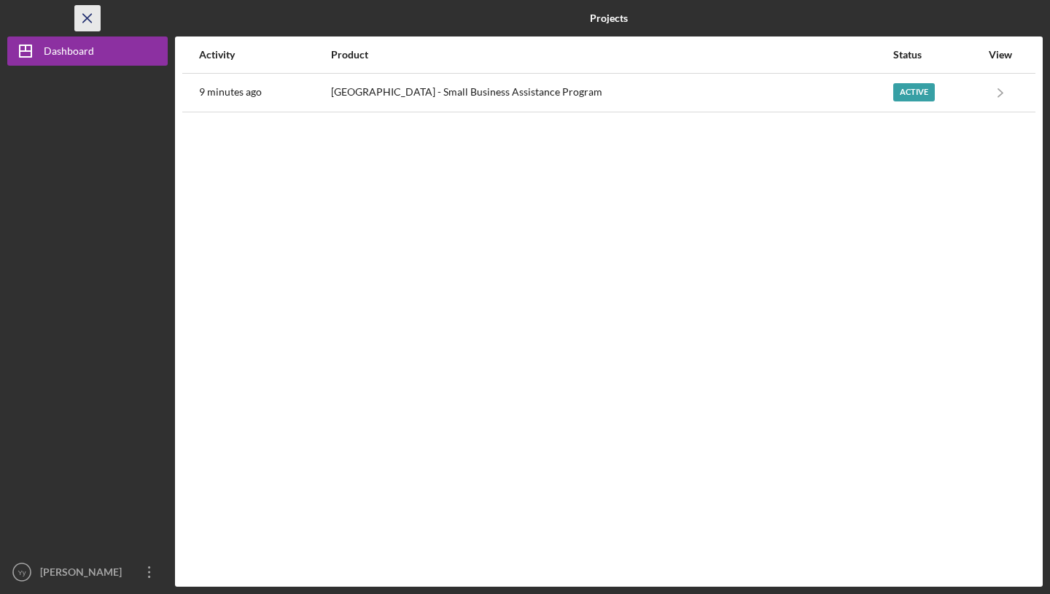
click at [93, 21] on icon "Icon/Menu Close" at bounding box center [87, 18] width 33 height 33
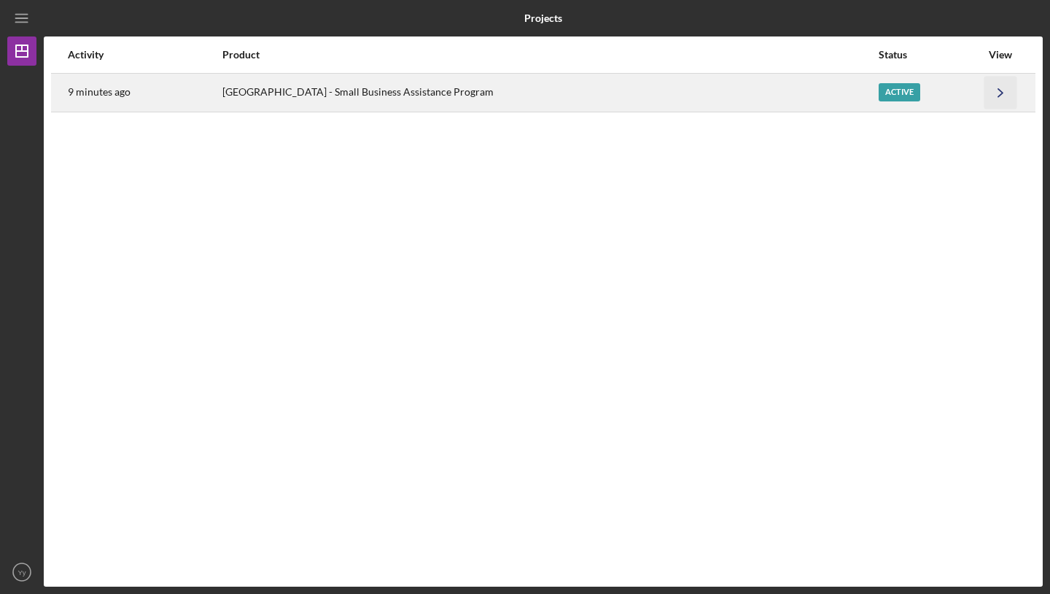
click at [1004, 98] on icon "Icon/Navigate" at bounding box center [1001, 92] width 33 height 33
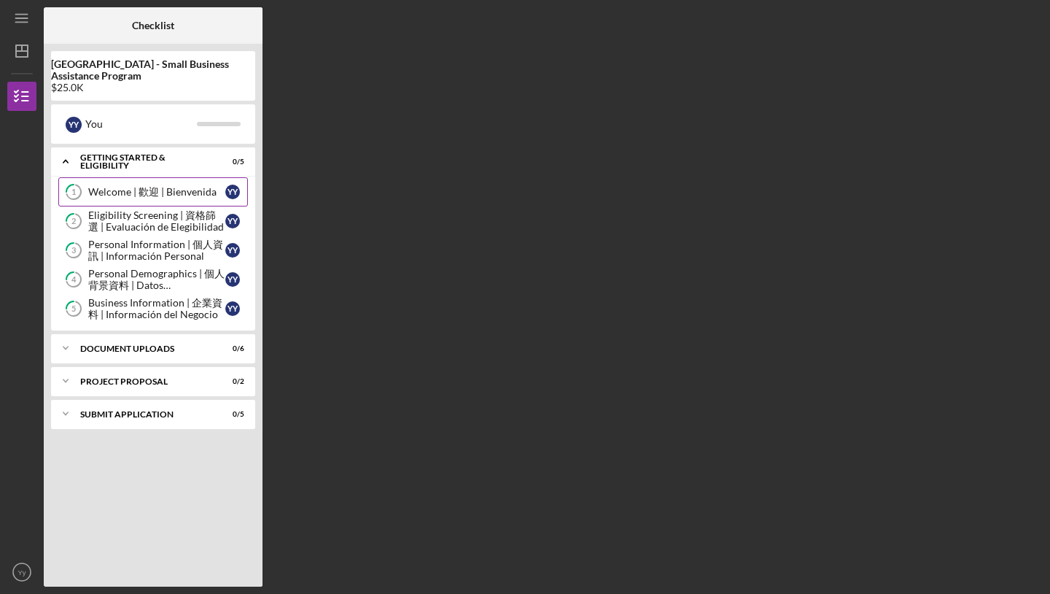
click at [148, 185] on link "1 Welcome | 歡迎 | [PERSON_NAME] Y y" at bounding box center [153, 191] width 190 height 29
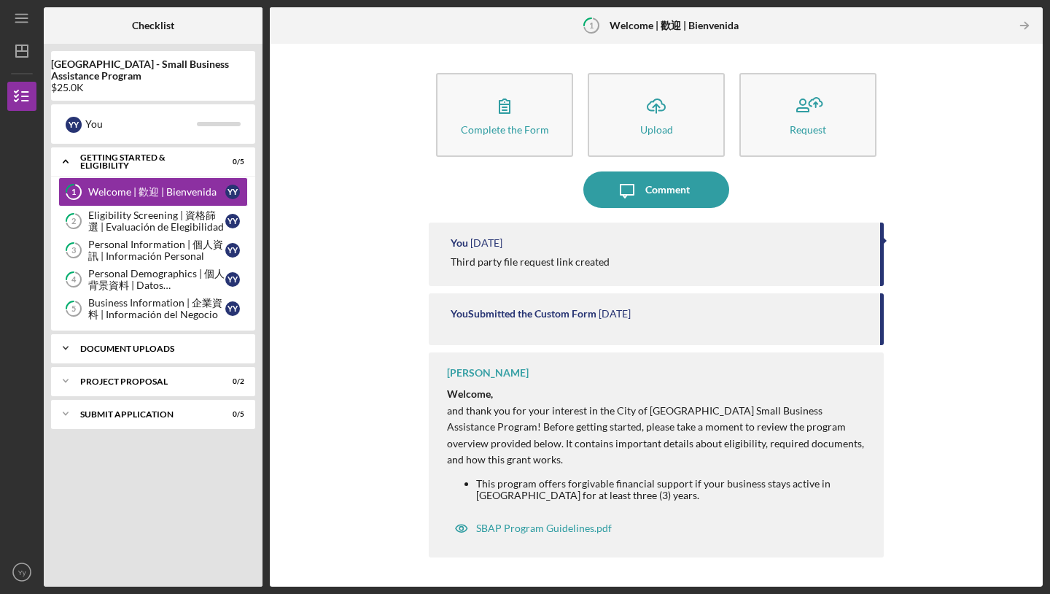
click at [125, 349] on div "Document Uploads" at bounding box center [158, 348] width 157 height 9
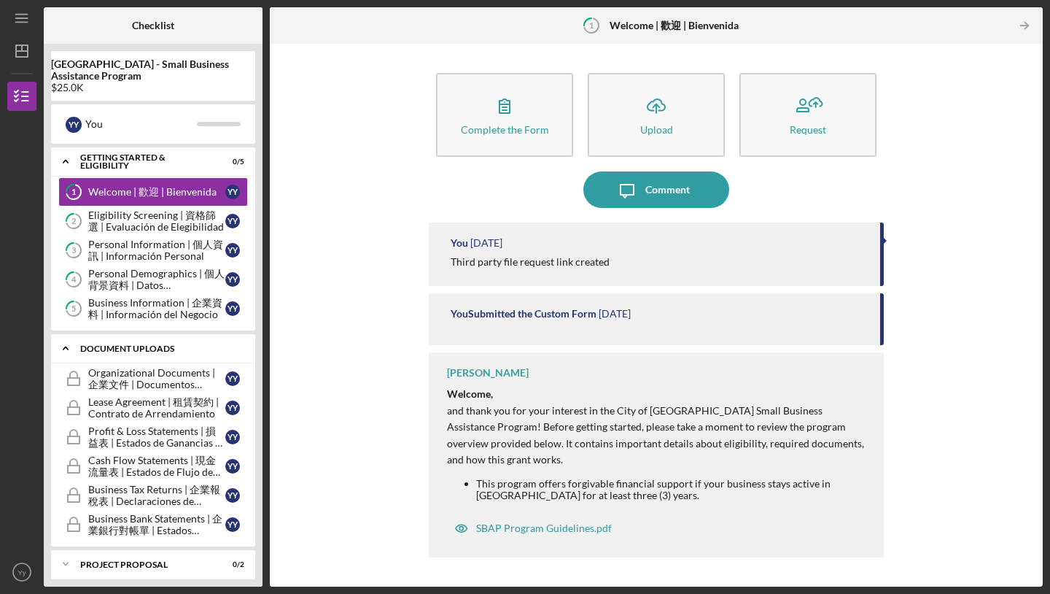
click at [115, 350] on div "Document Uploads" at bounding box center [158, 348] width 157 height 9
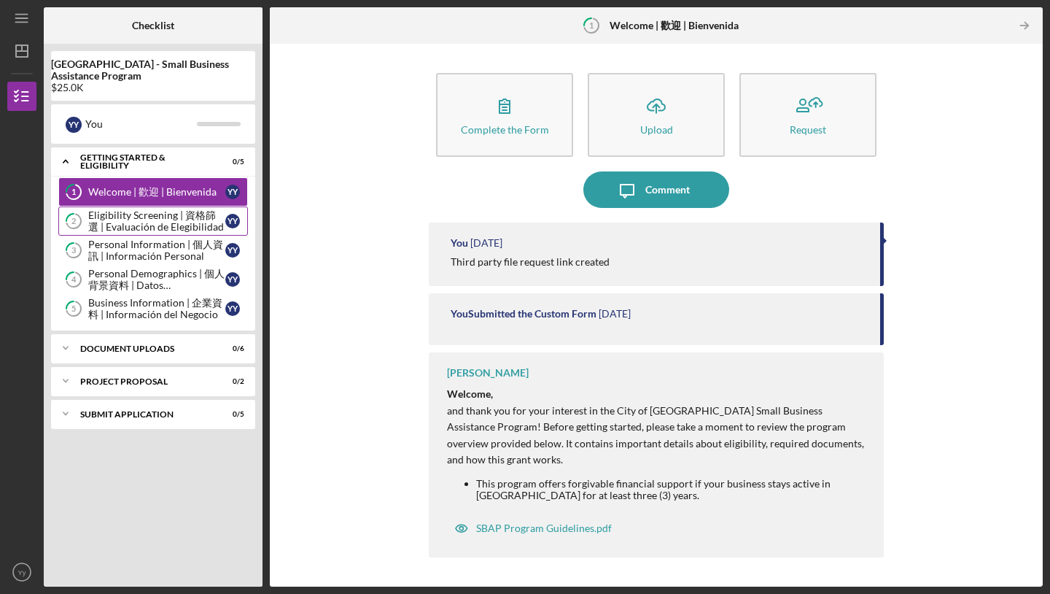
click at [121, 225] on div "Eligibility Screening | 資格篩選 | Evaluación de Elegibilidad" at bounding box center [156, 220] width 137 height 23
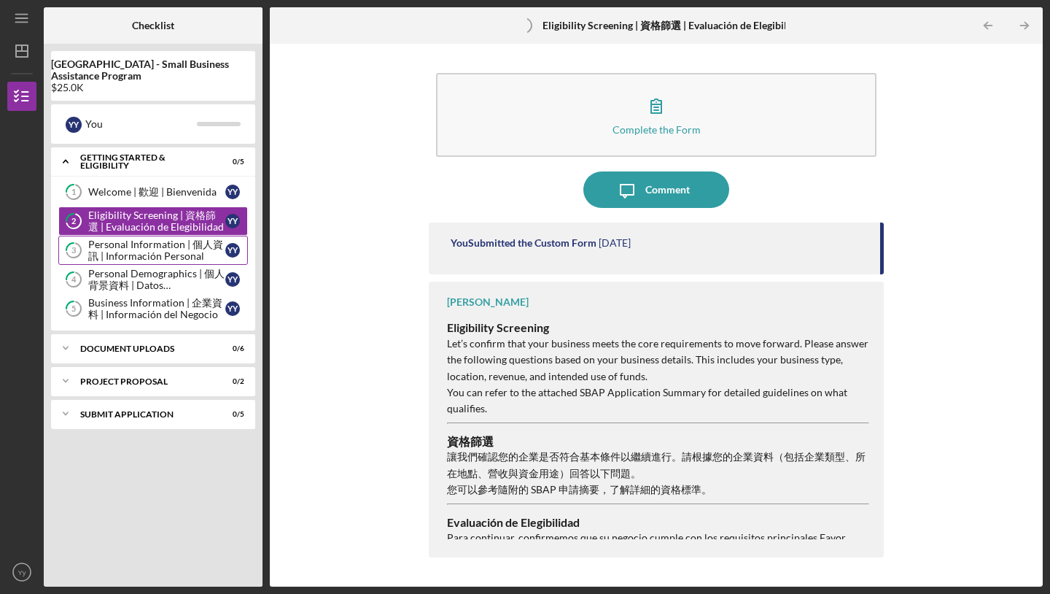
click at [155, 251] on div "Personal Information | 個人資訊 | Información Personal" at bounding box center [156, 250] width 137 height 23
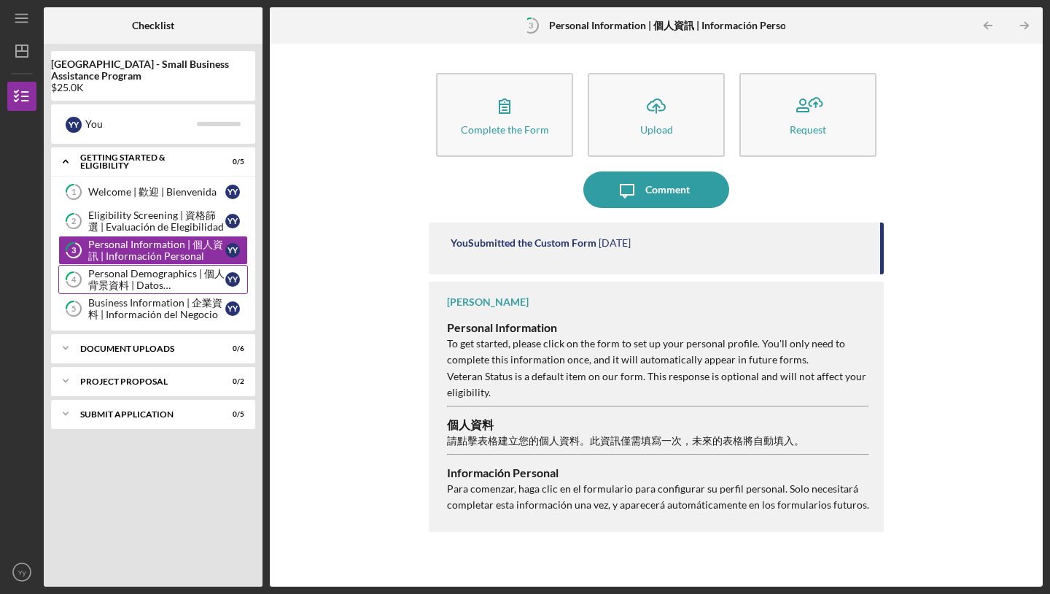
click at [150, 276] on div "Personal Demographics | 個人背景資料 | Datos Demográficos Personales" at bounding box center [156, 279] width 137 height 23
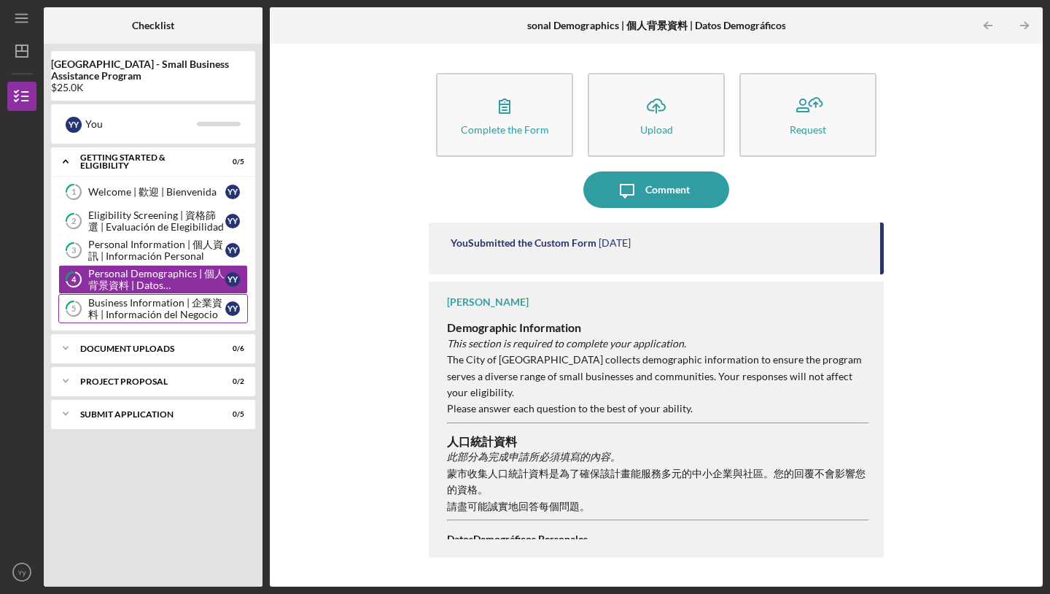
click at [152, 305] on div "Business Information | 企業資料 | Información del Negocio" at bounding box center [156, 308] width 137 height 23
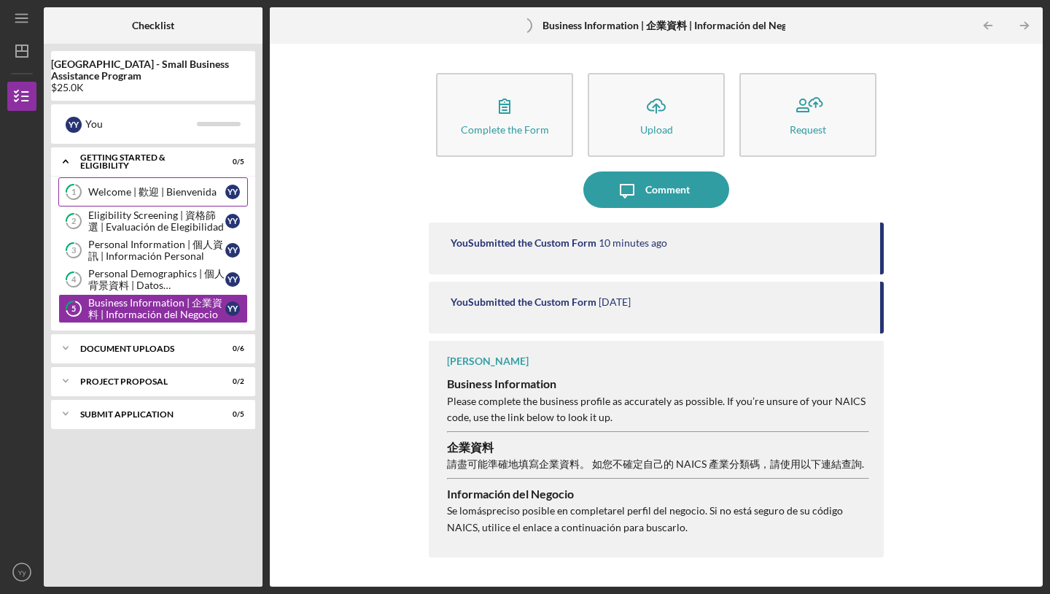
click at [155, 187] on div "Welcome | 歡迎 | Bienvenida" at bounding box center [156, 192] width 137 height 12
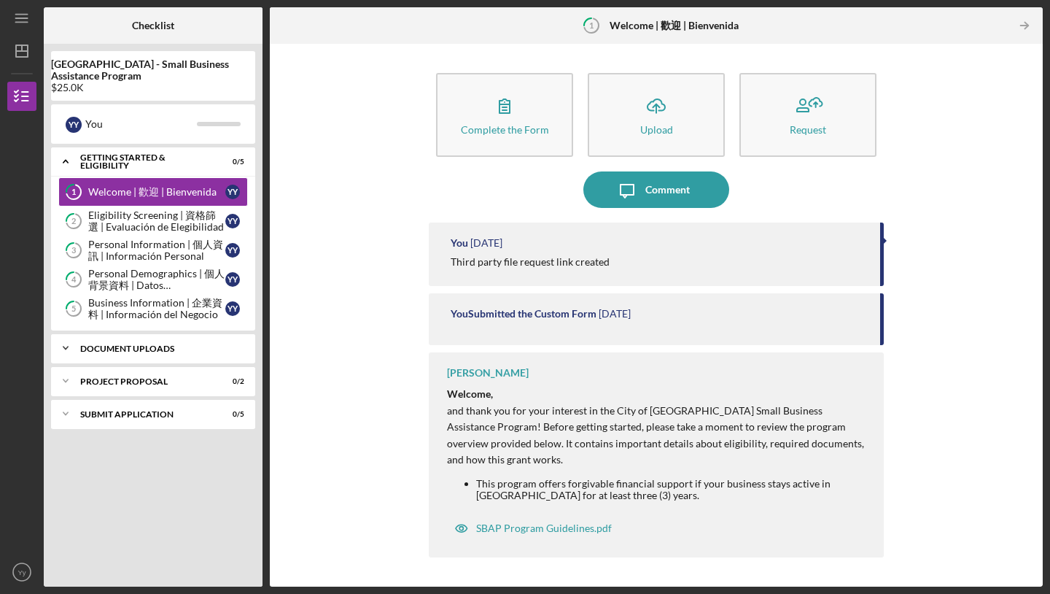
click at [126, 349] on div "Document Uploads" at bounding box center [158, 348] width 157 height 9
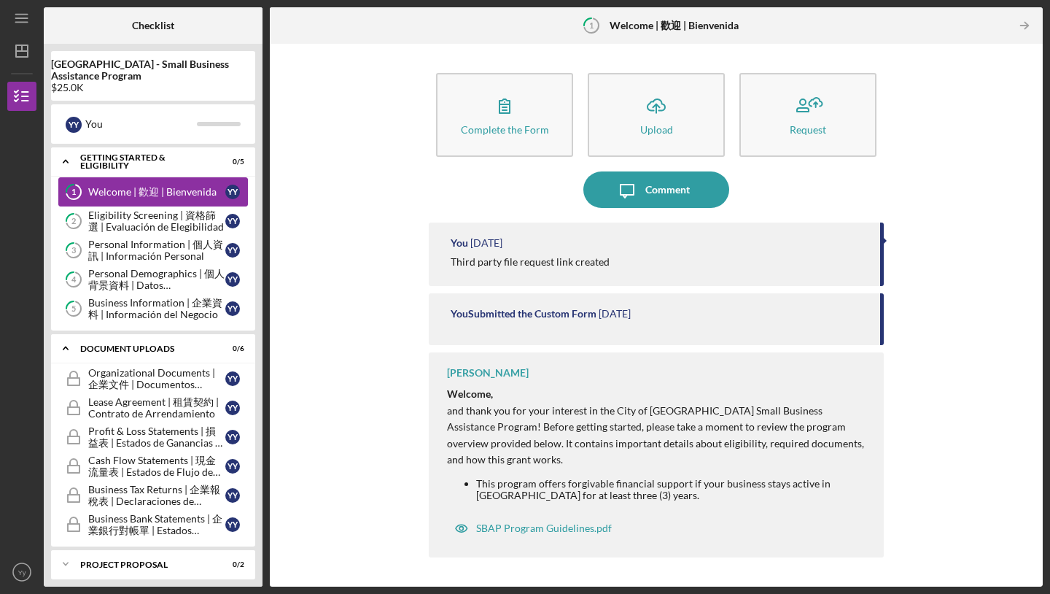
click at [128, 197] on div "Welcome | 歡迎 | Bienvenida" at bounding box center [156, 192] width 137 height 12
click at [121, 161] on div "Getting Started & Eligibility" at bounding box center [158, 162] width 157 height 9
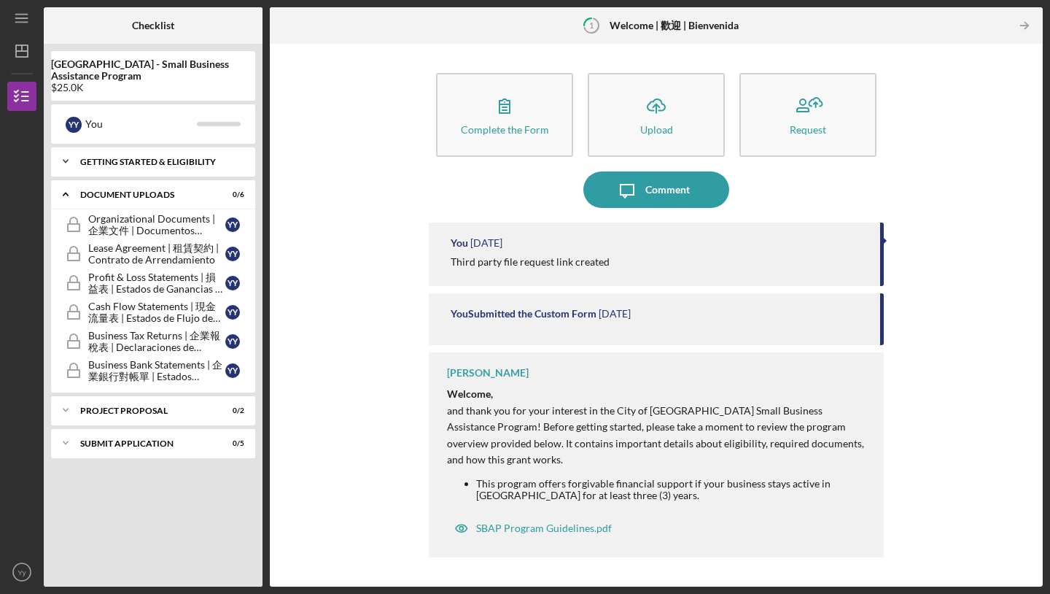
click at [121, 161] on div "Getting Started & Eligibility" at bounding box center [158, 162] width 157 height 9
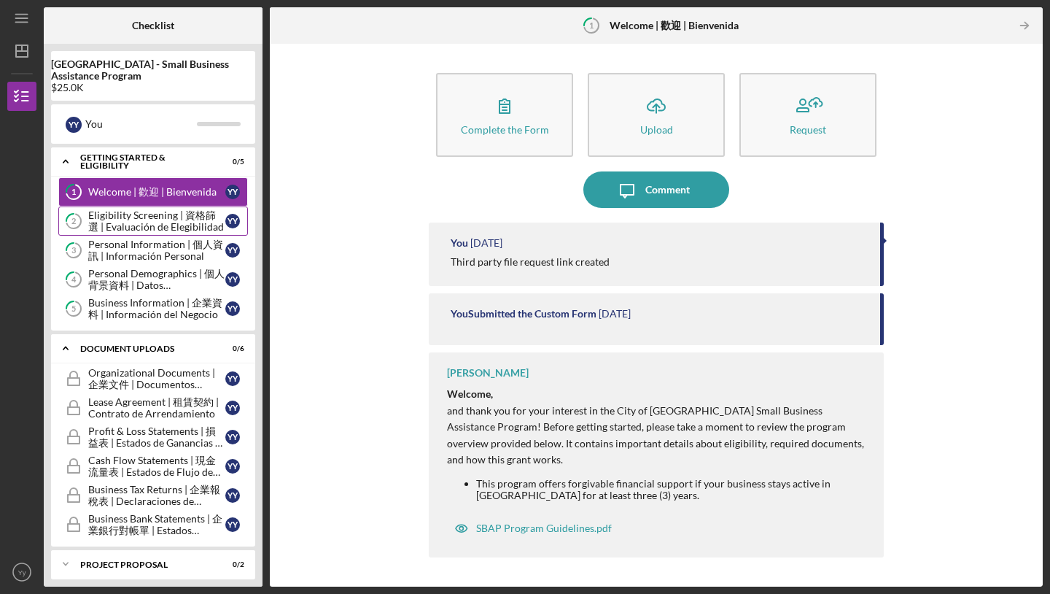
click at [111, 225] on div "Eligibility Screening | 資格篩選 | Evaluación de Elegibilidad" at bounding box center [156, 220] width 137 height 23
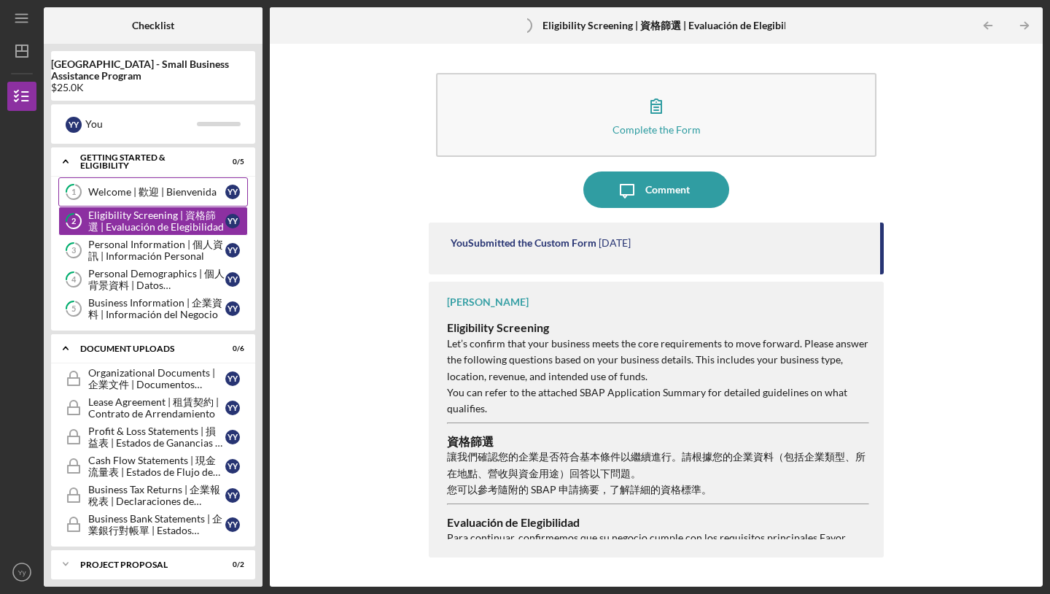
click at [105, 189] on div "Welcome | 歡迎 | Bienvenida" at bounding box center [156, 192] width 137 height 12
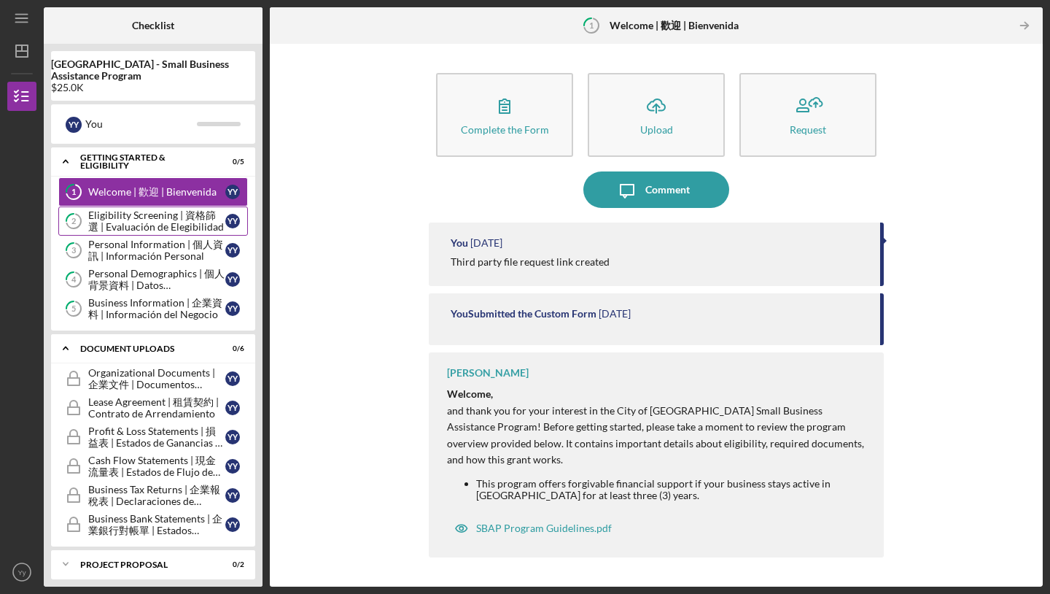
click at [111, 220] on div "Eligibility Screening | 資格篩選 | Evaluación de Elegibilidad" at bounding box center [156, 220] width 137 height 23
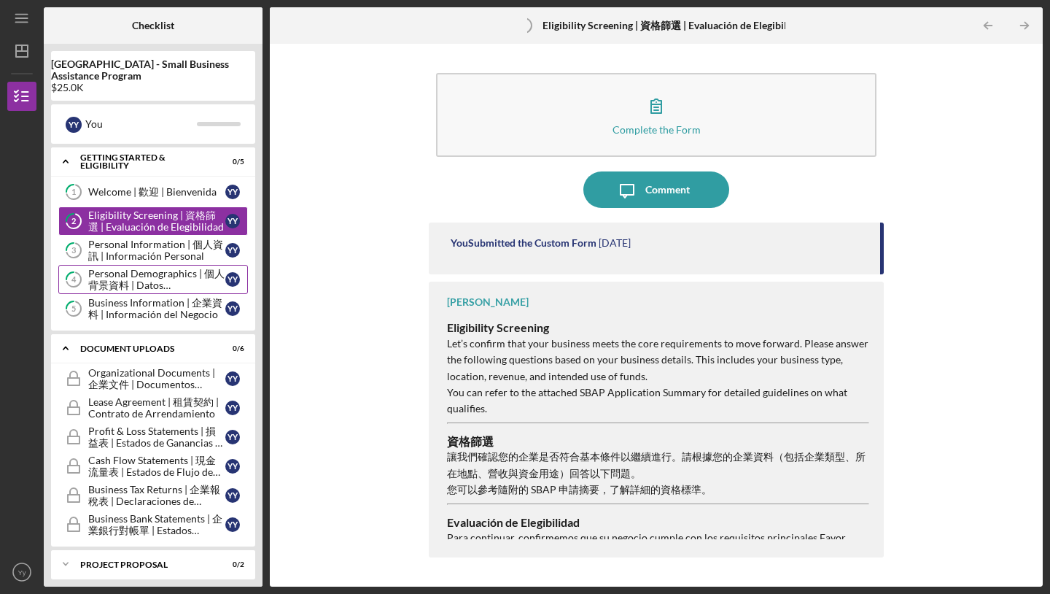
click at [117, 266] on link "4 Personal Demographics | 個人背景資料 | Datos Demográficos Personales Y y" at bounding box center [153, 279] width 190 height 29
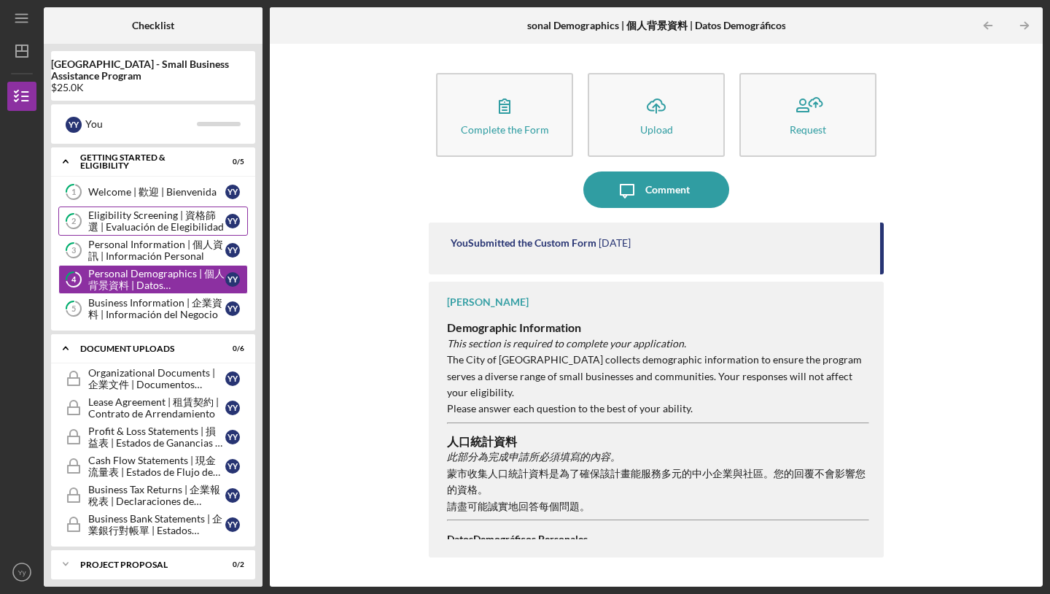
click at [124, 235] on link "2 Eligibility Screening | 資格篩選 | Evaluación de Elegibilidad Y y" at bounding box center [153, 220] width 190 height 29
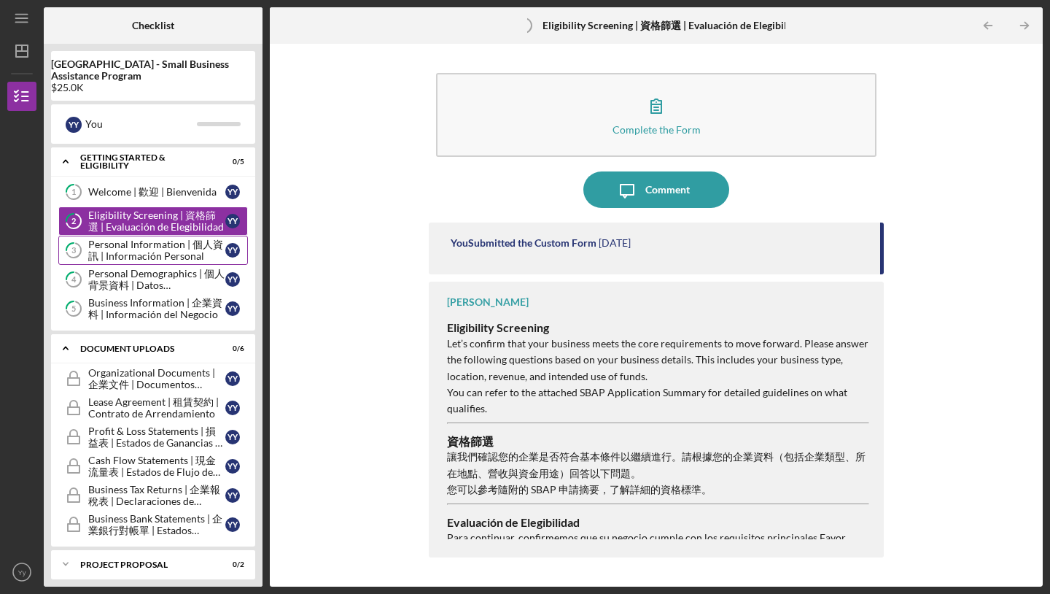
click at [120, 261] on div "Personal Information | 個人資訊 | Información Personal" at bounding box center [156, 250] width 137 height 23
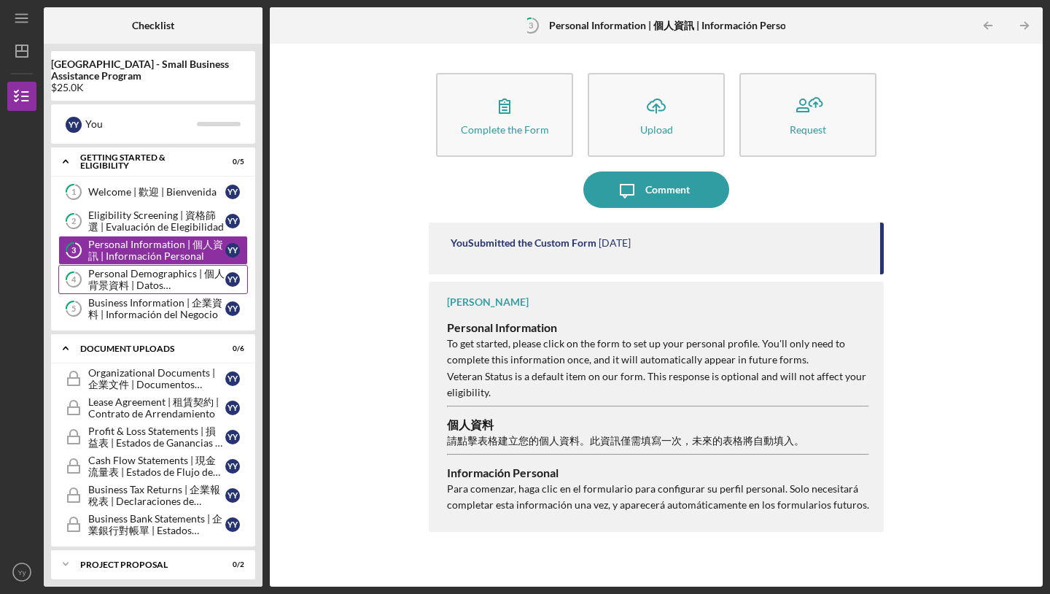
click at [111, 287] on div "Personal Demographics | 個人背景資料 | Datos Demográficos Personales" at bounding box center [156, 279] width 137 height 23
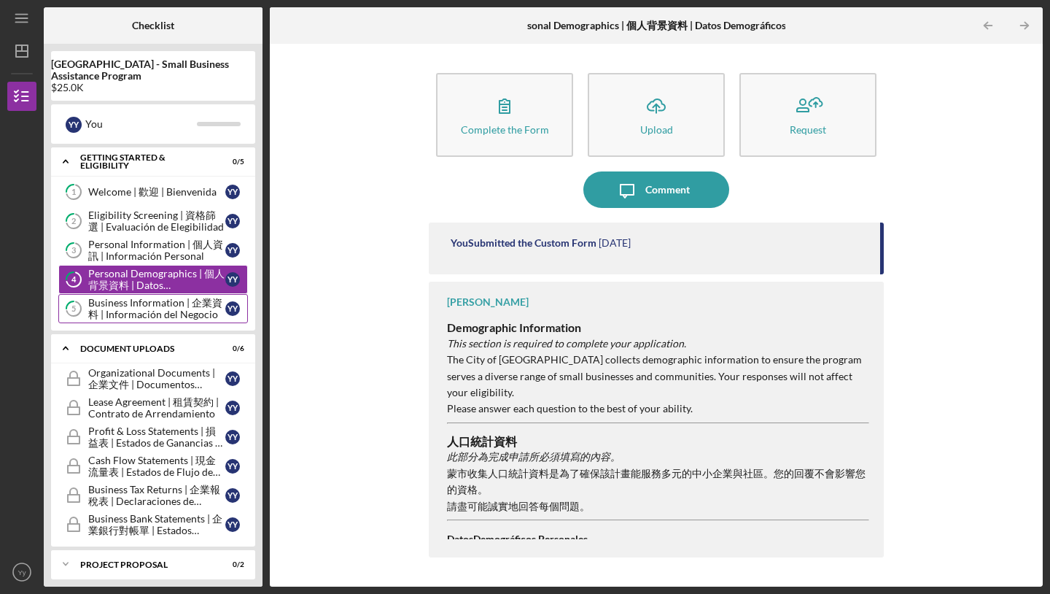
click at [112, 316] on div "Business Information | 企業資料 | Información del Negocio" at bounding box center [156, 308] width 137 height 23
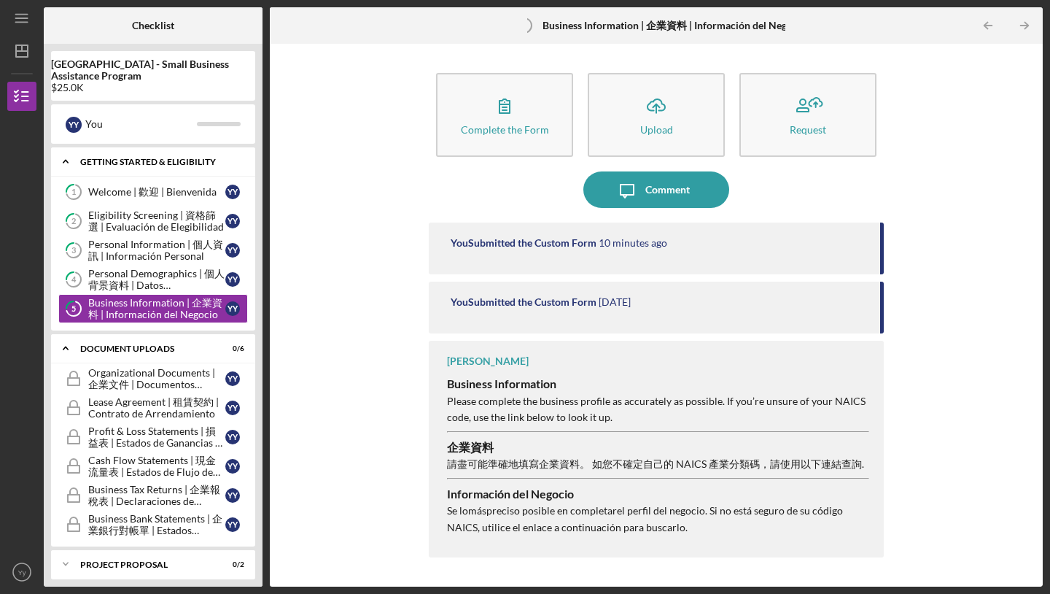
click at [114, 158] on div "Getting Started & Eligibility" at bounding box center [158, 162] width 157 height 9
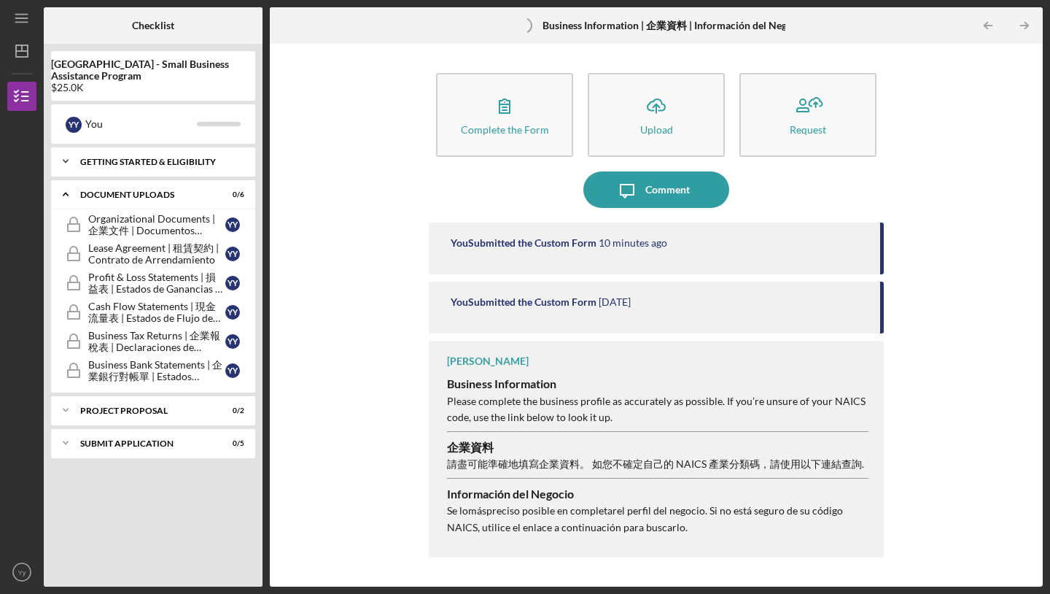
click at [139, 160] on div "Getting Started & Eligibility" at bounding box center [158, 162] width 157 height 9
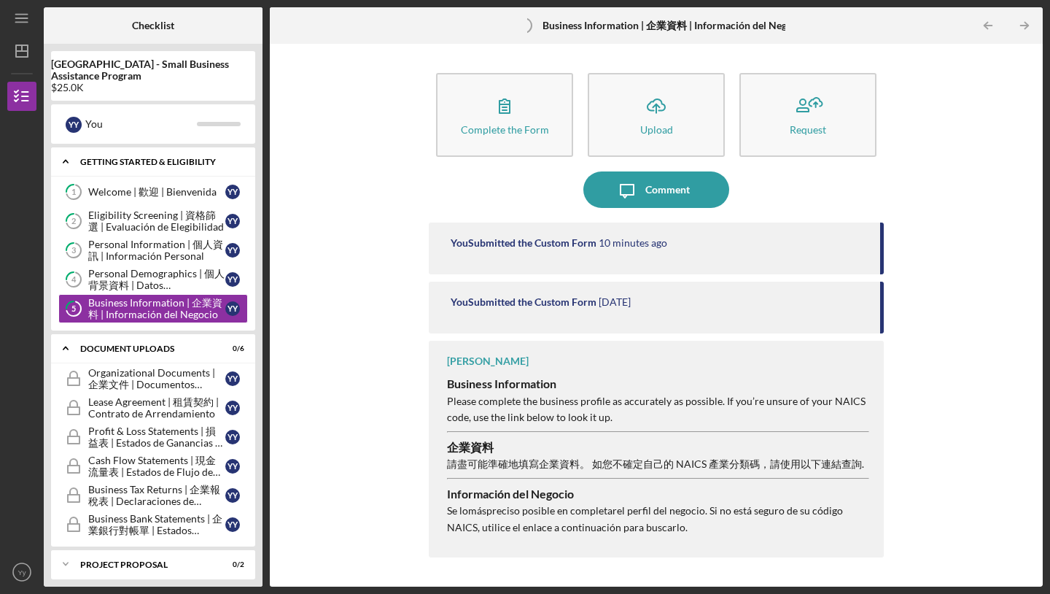
click at [139, 160] on div "Getting Started & Eligibility" at bounding box center [158, 162] width 157 height 9
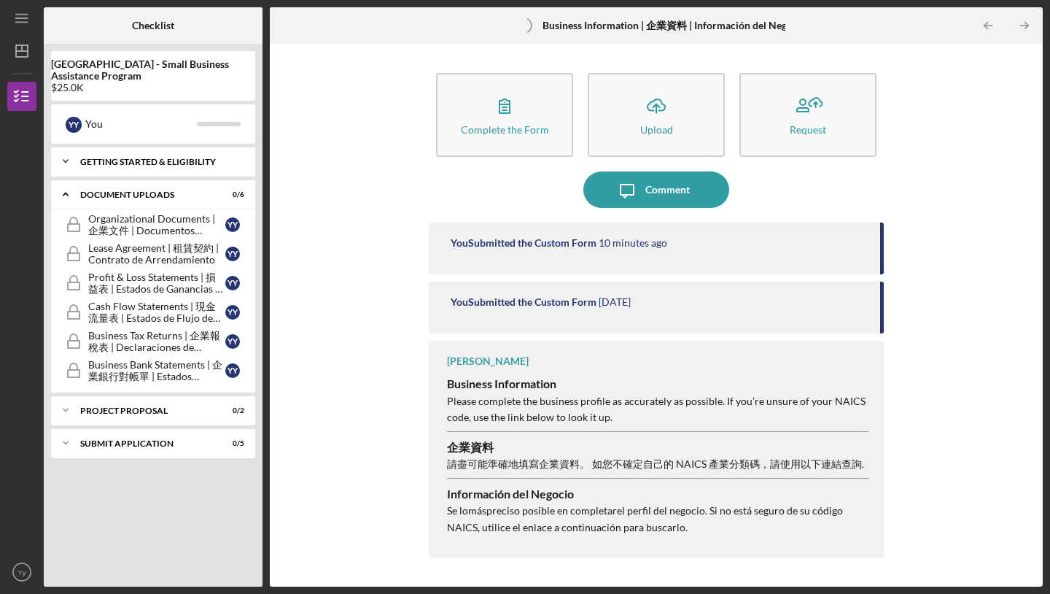
click at [139, 160] on div "Getting Started & Eligibility" at bounding box center [158, 162] width 157 height 9
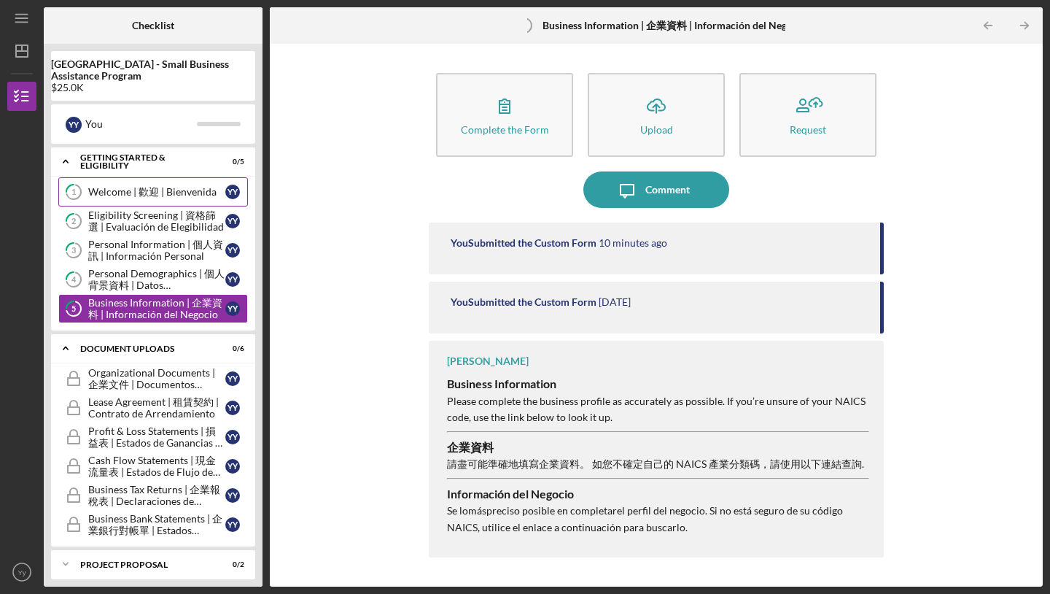
click at [134, 200] on link "1 Welcome | 歡迎 | [PERSON_NAME] Y y" at bounding box center [153, 191] width 190 height 29
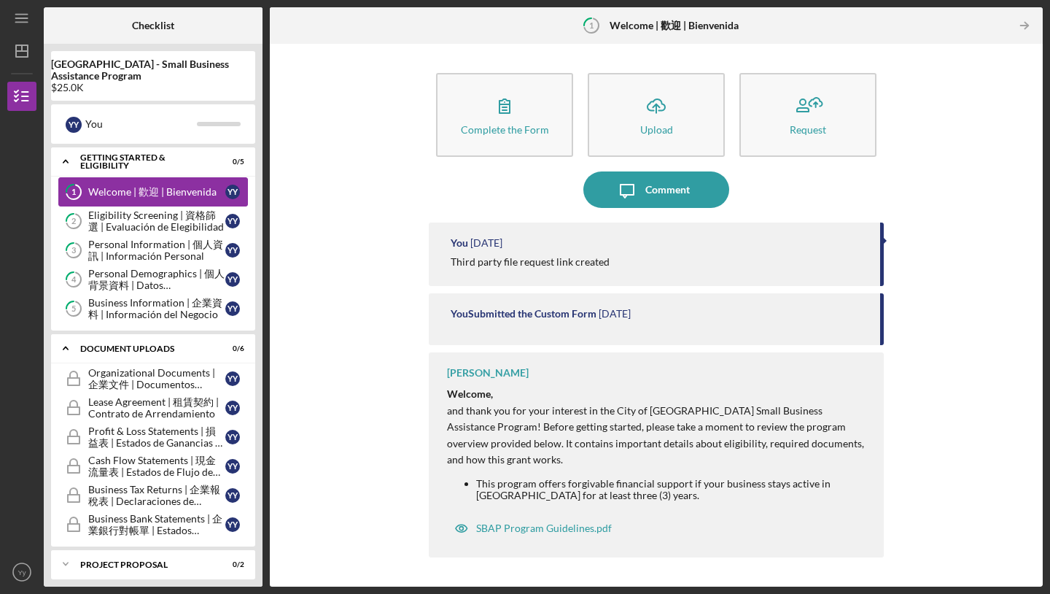
click at [171, 196] on div "Welcome | 歡迎 | Bienvenida" at bounding box center [156, 192] width 137 height 12
click at [173, 215] on div "Eligibility Screening | 資格篩選 | Evaluación de Elegibilidad" at bounding box center [156, 220] width 137 height 23
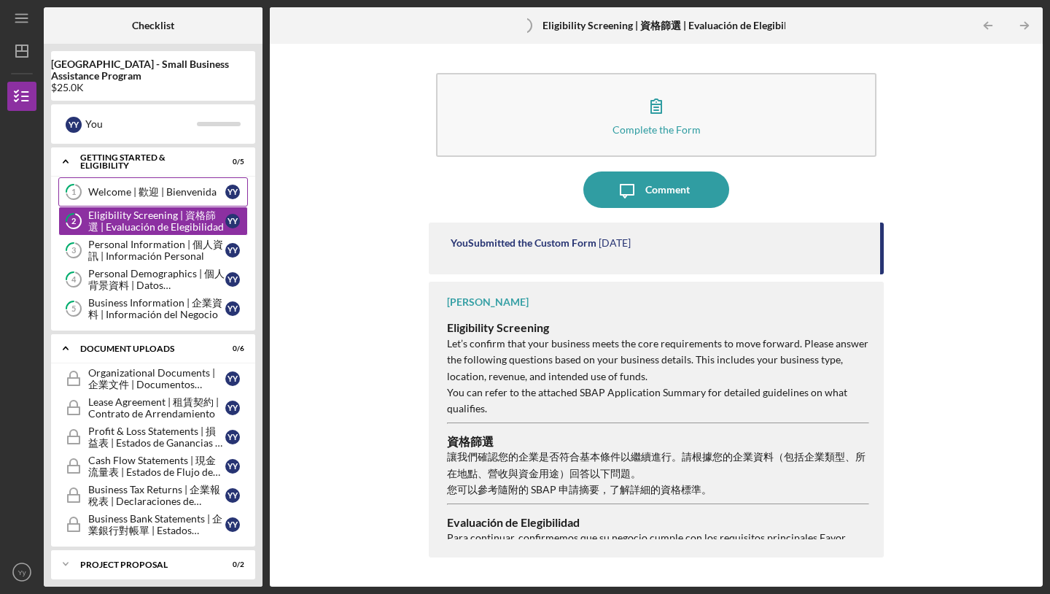
click at [171, 196] on div "Welcome | 歡迎 | Bienvenida" at bounding box center [156, 192] width 137 height 12
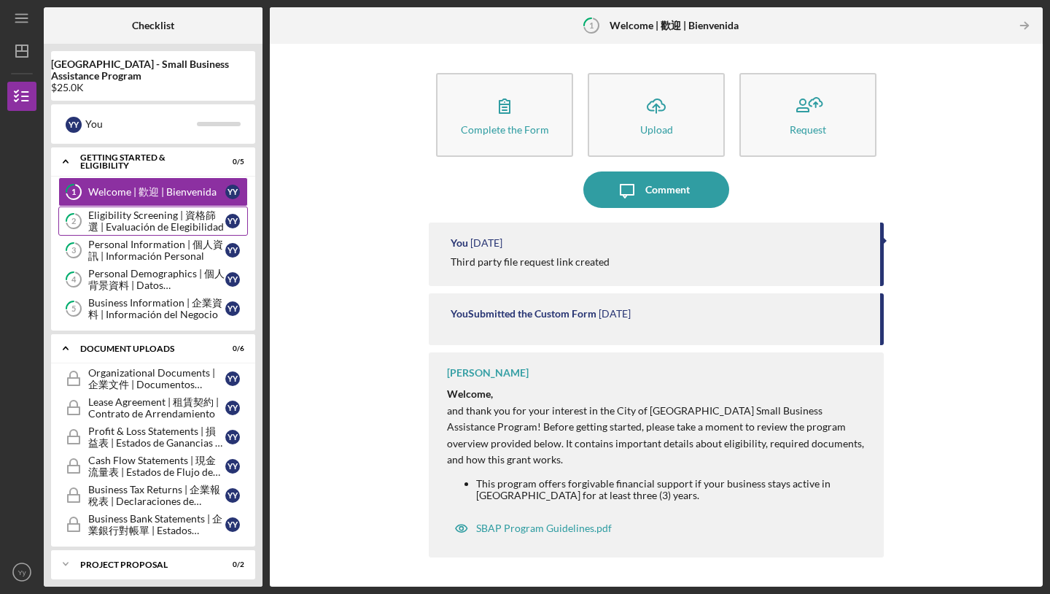
click at [171, 224] on div "Eligibility Screening | 資格篩選 | Evaluación de Elegibilidad" at bounding box center [156, 220] width 137 height 23
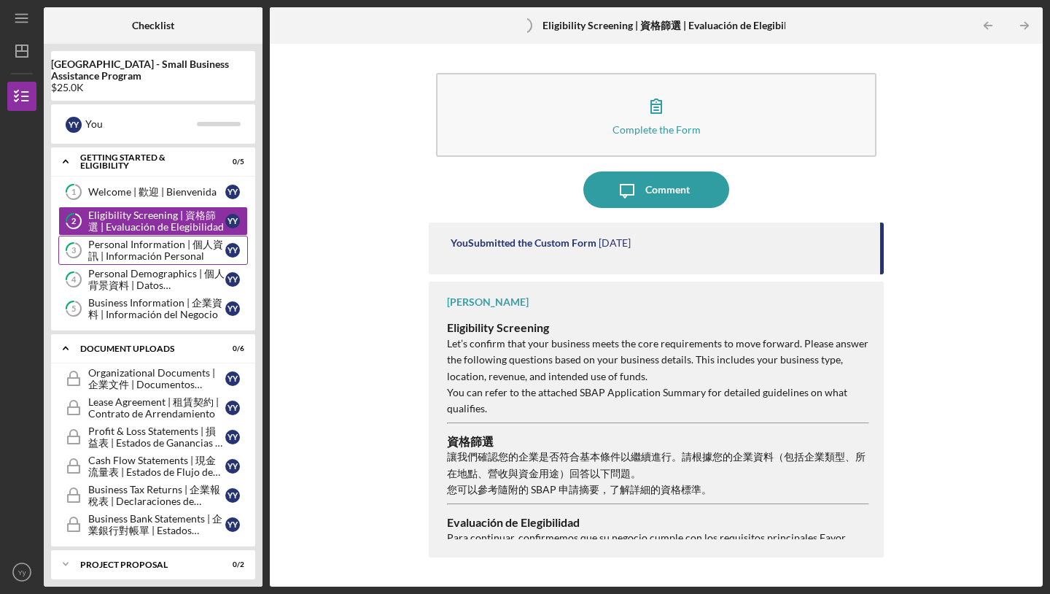
click at [168, 256] on div "Personal Information | 個人資訊 | Información Personal" at bounding box center [156, 250] width 137 height 23
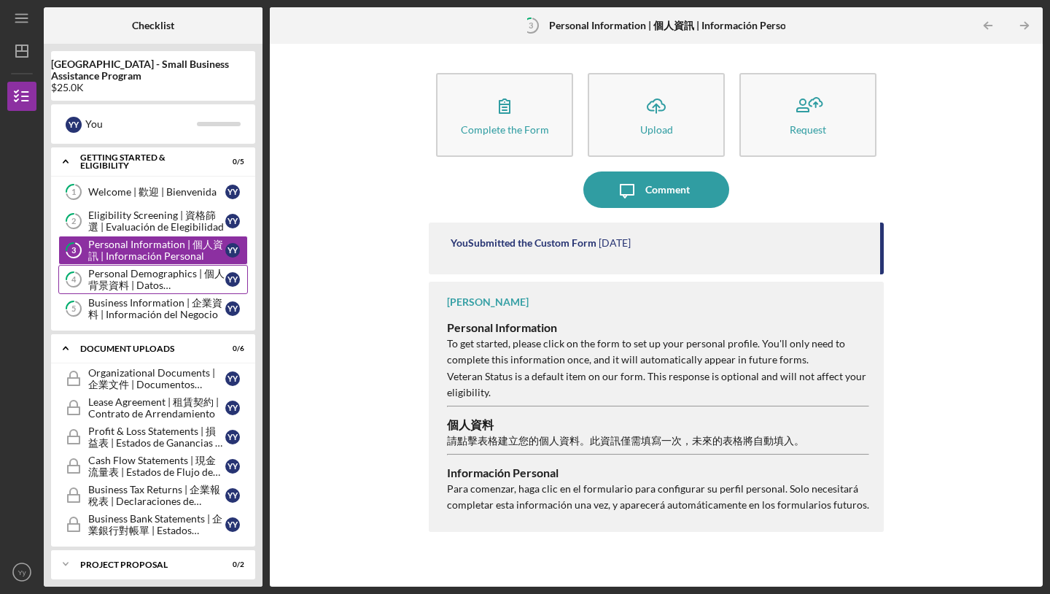
click at [173, 274] on div "Personal Demographics | 個人背景資料 | Datos Demográficos Personales" at bounding box center [156, 279] width 137 height 23
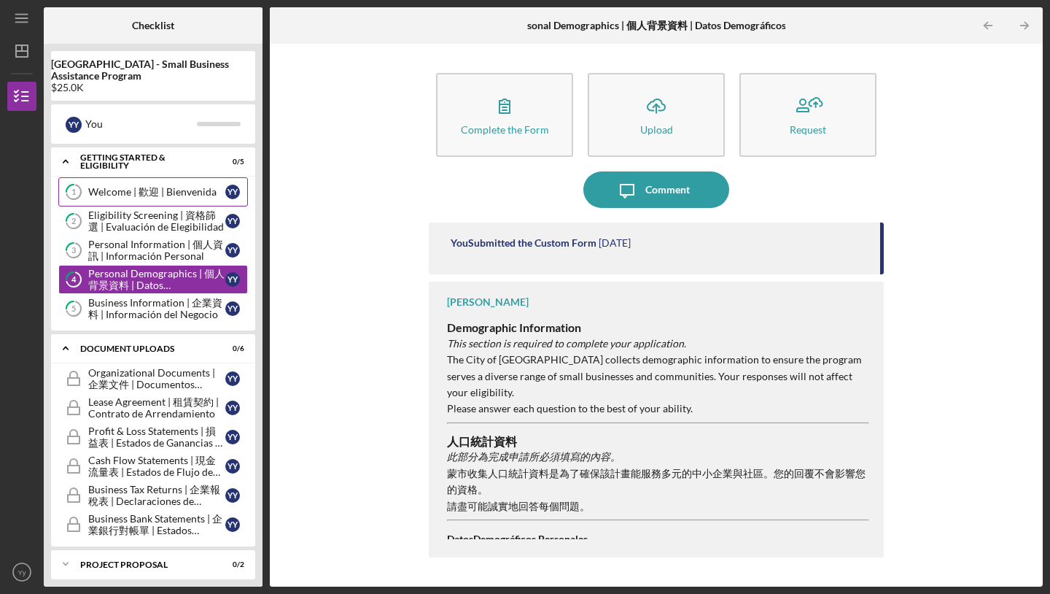
click at [189, 202] on link "1 Welcome | 歡迎 | [PERSON_NAME] Y y" at bounding box center [153, 191] width 190 height 29
